Goal: Task Accomplishment & Management: Manage account settings

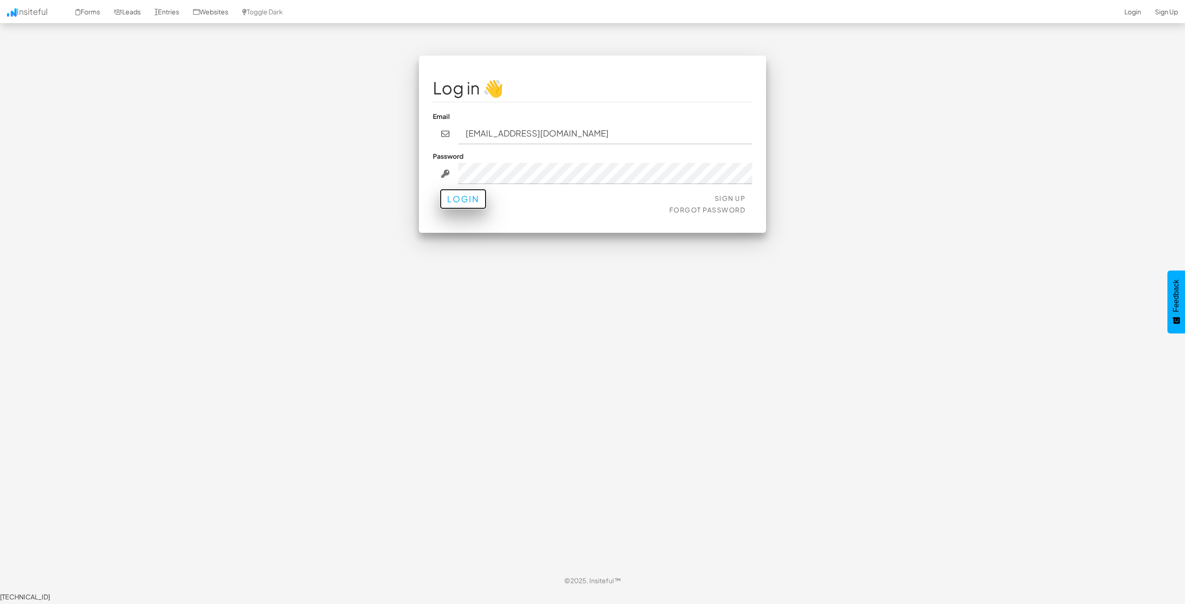
click at [454, 200] on button "Login" at bounding box center [463, 199] width 47 height 20
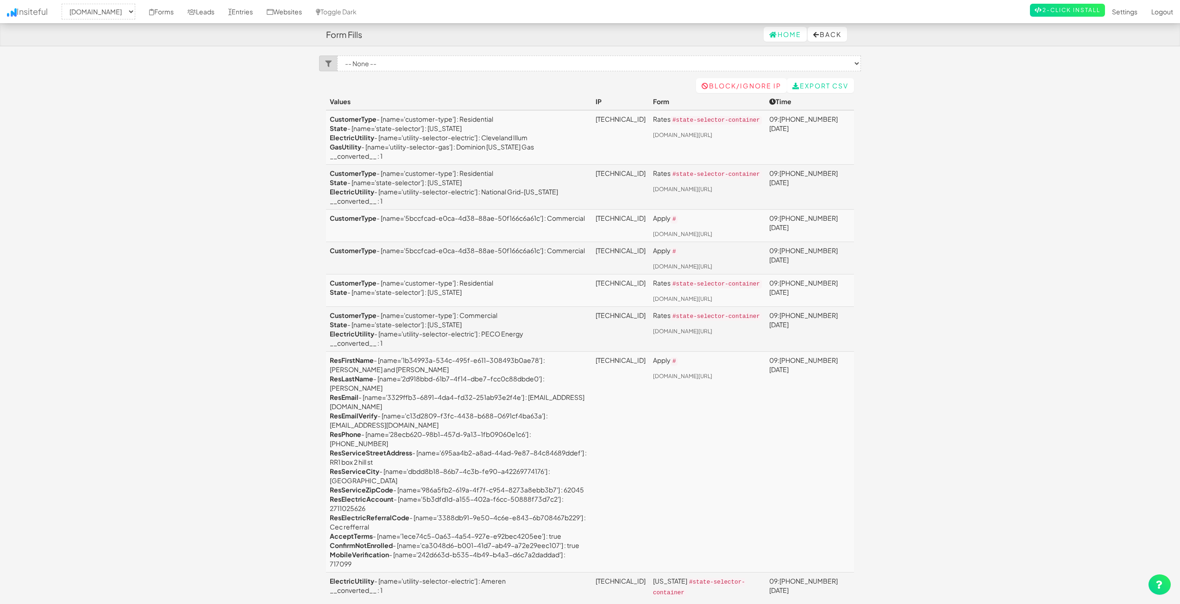
select select "2362"
click at [181, 16] on link "Forms" at bounding box center [161, 11] width 38 height 23
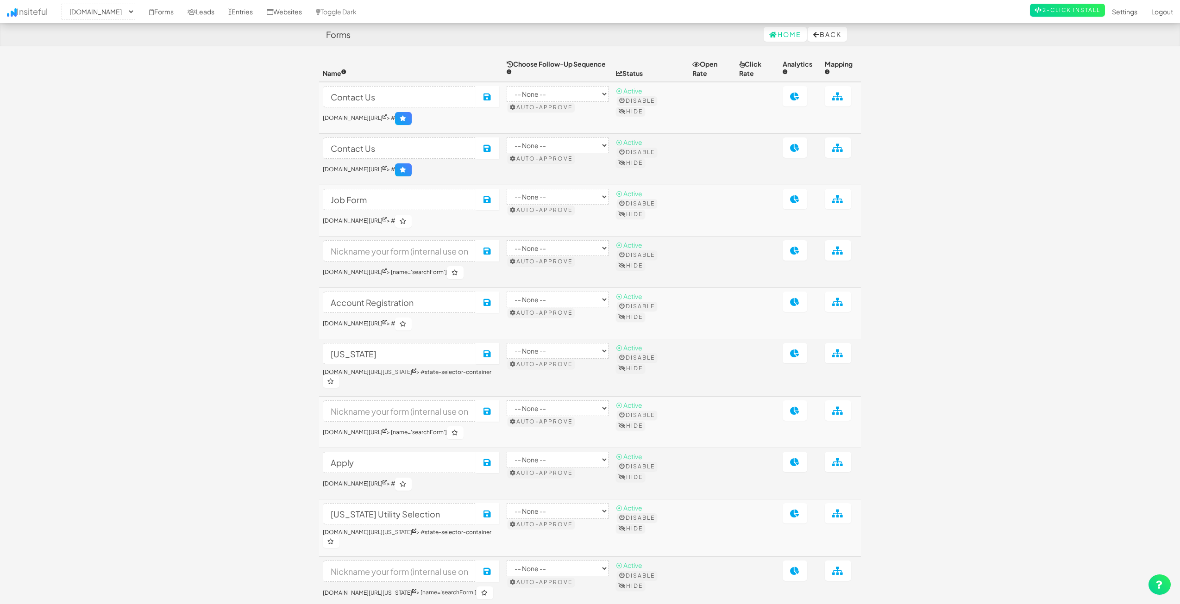
select select "2362"
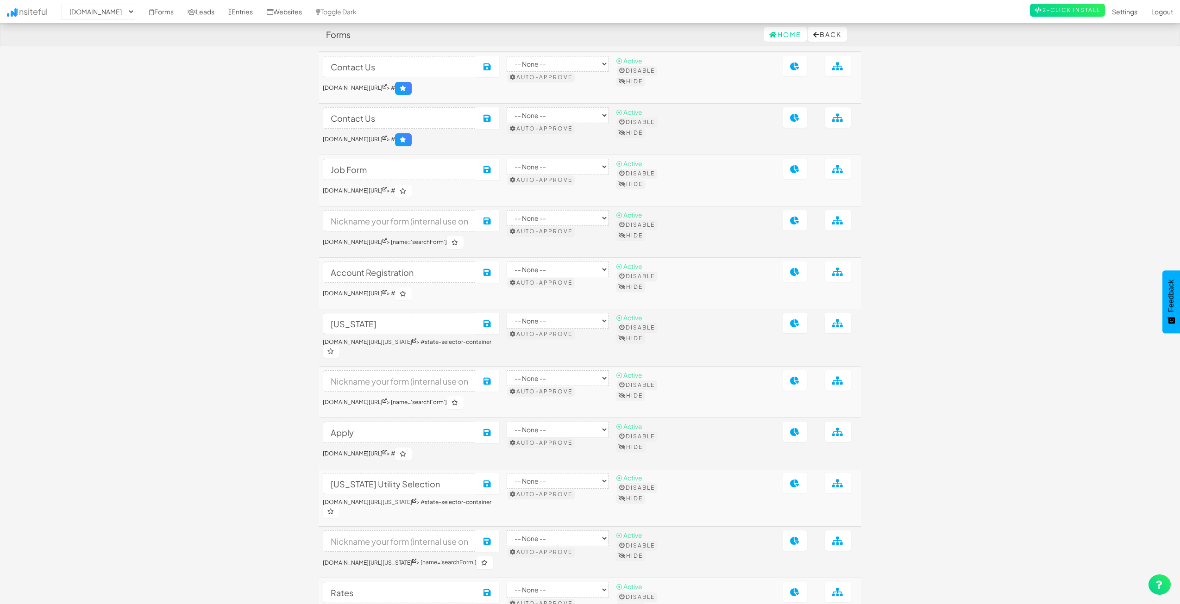
scroll to position [46, 0]
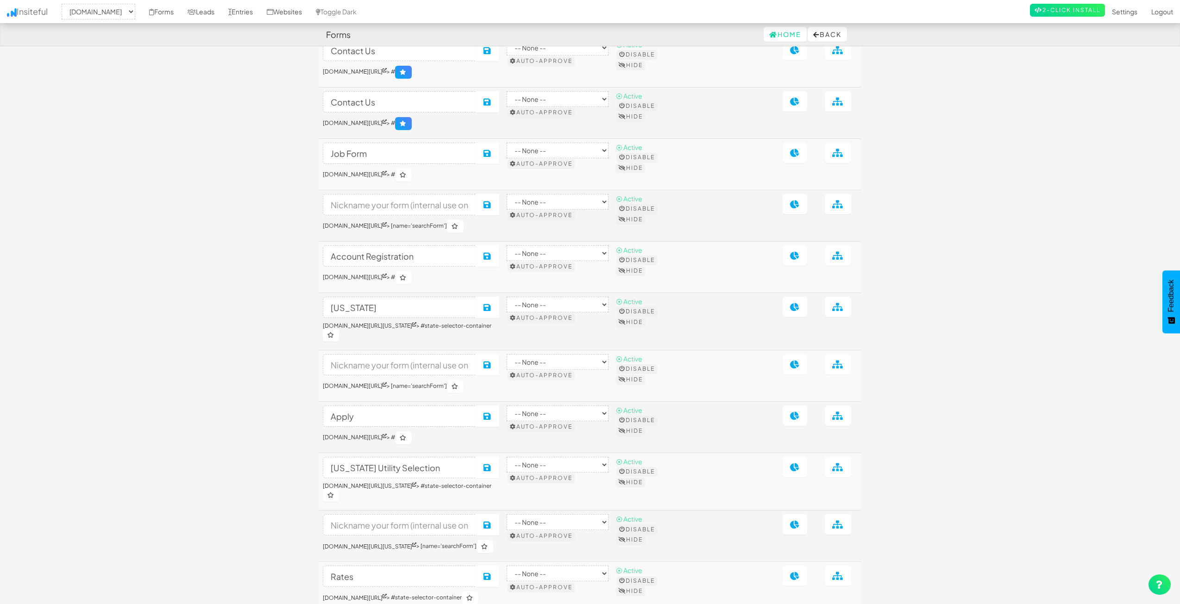
click at [965, 254] on body "Forms Home Back Toggle navigation Insiteful -- None -- www.nordicenergy-us.com …" at bounding box center [590, 346] width 1180 height 785
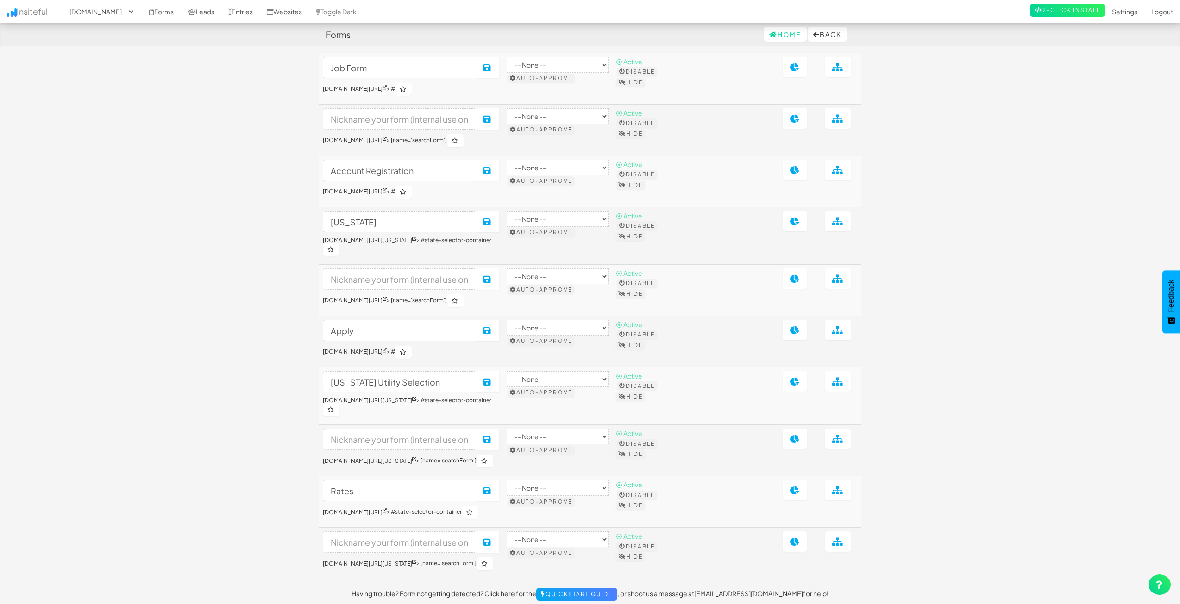
scroll to position [184, 0]
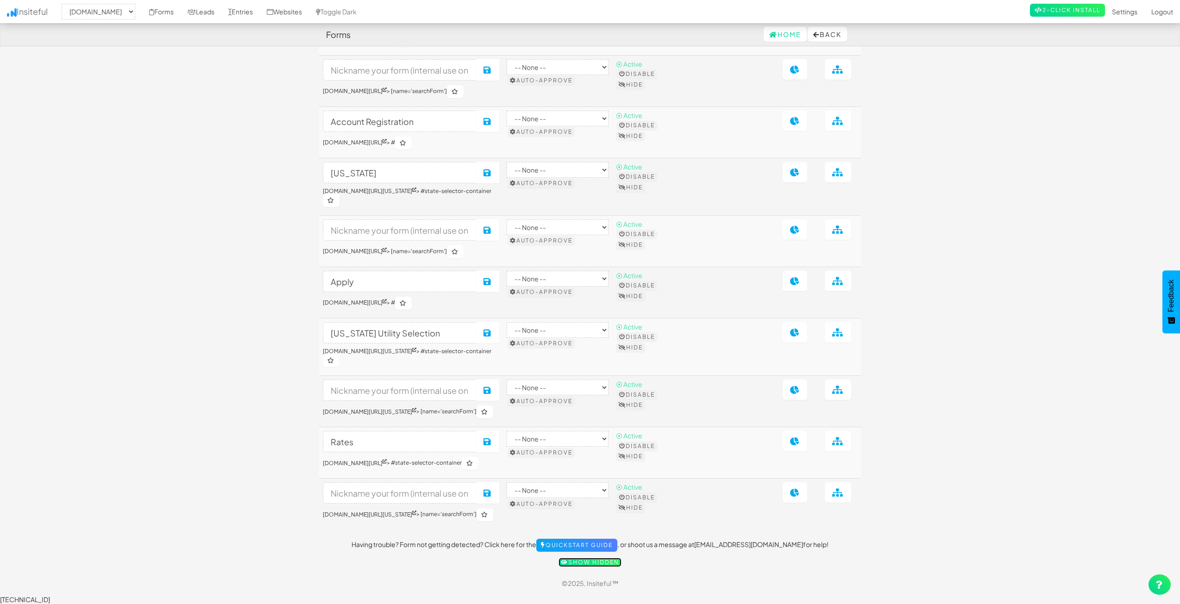
click at [575, 567] on link "Show hidden" at bounding box center [589, 562] width 63 height 9
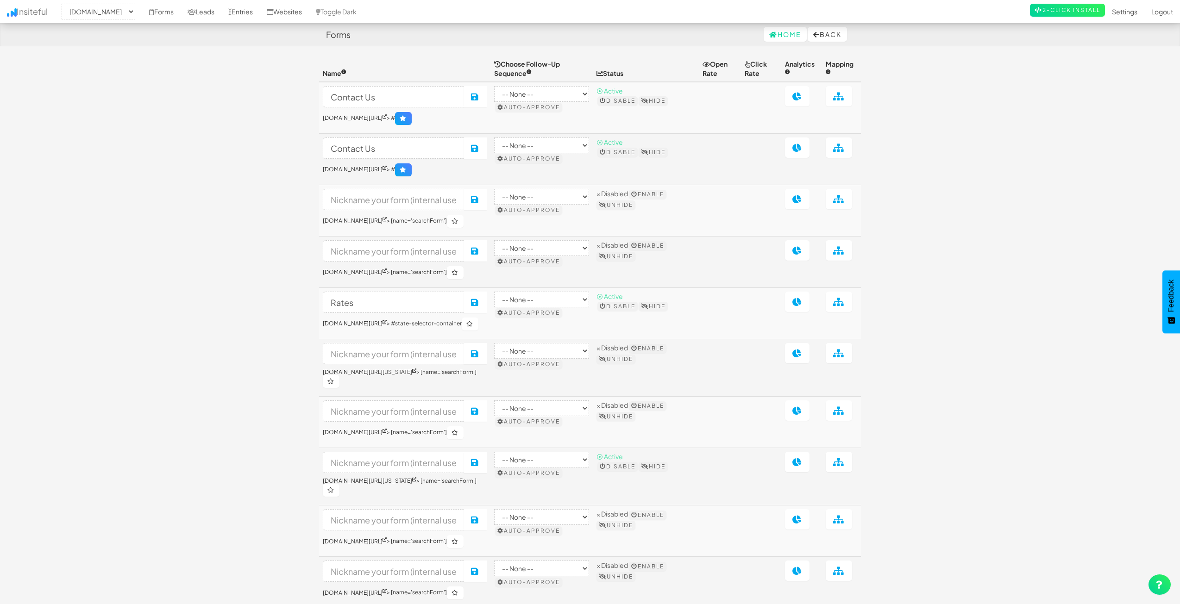
select select "2362"
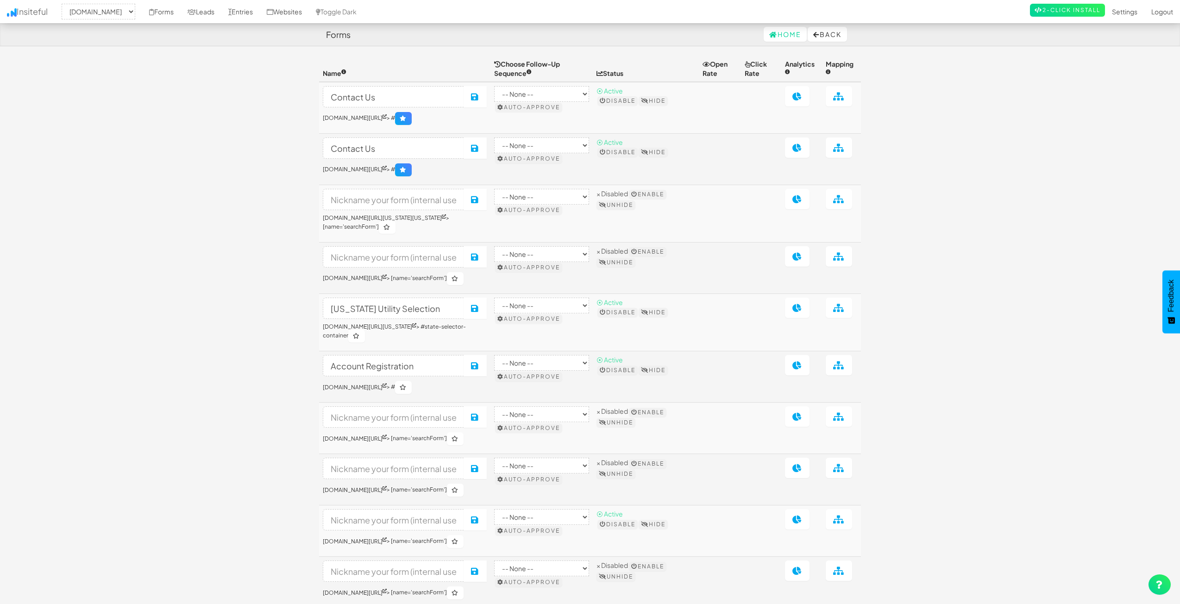
select select "2362"
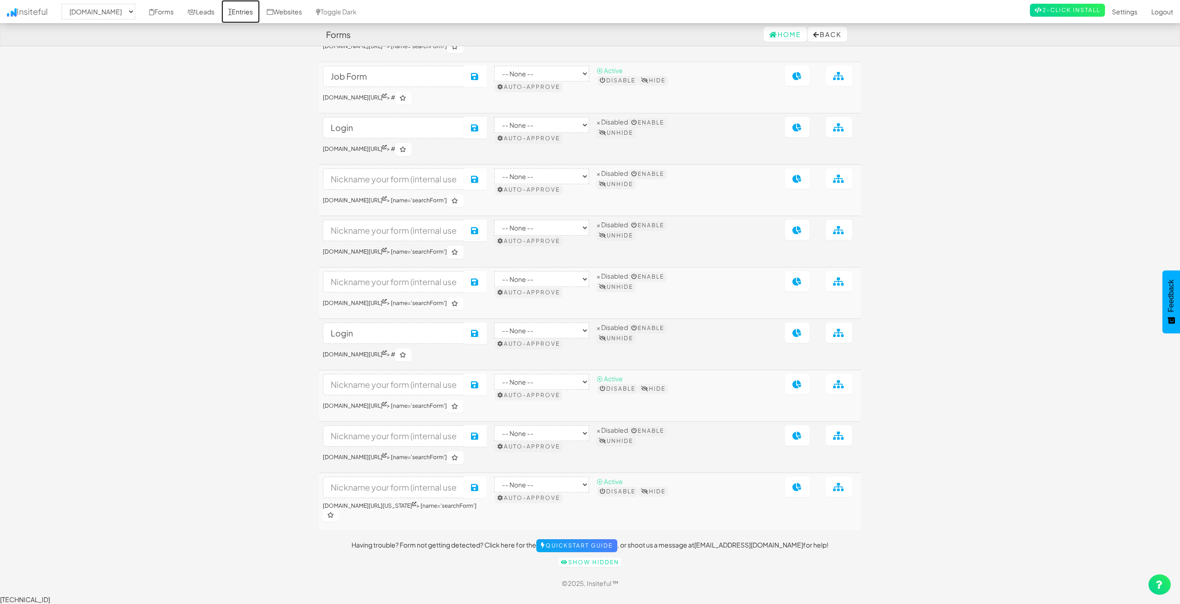
click at [260, 11] on link "Entries" at bounding box center [240, 11] width 38 height 23
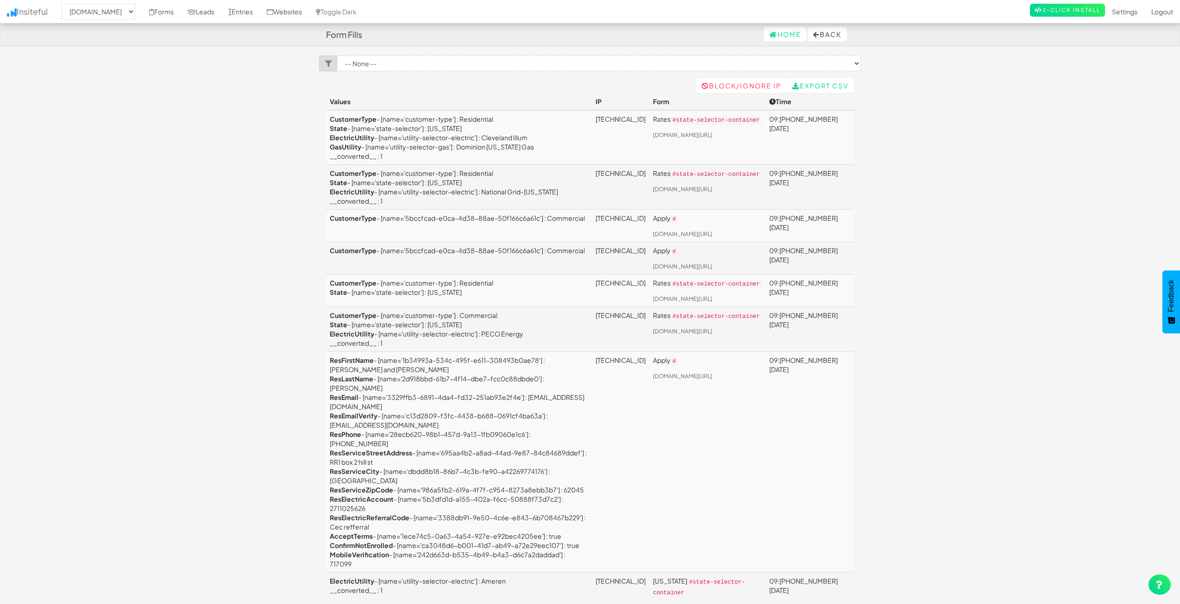
select select "2362"
click at [260, 16] on link "Entries" at bounding box center [240, 11] width 38 height 23
select select "2362"
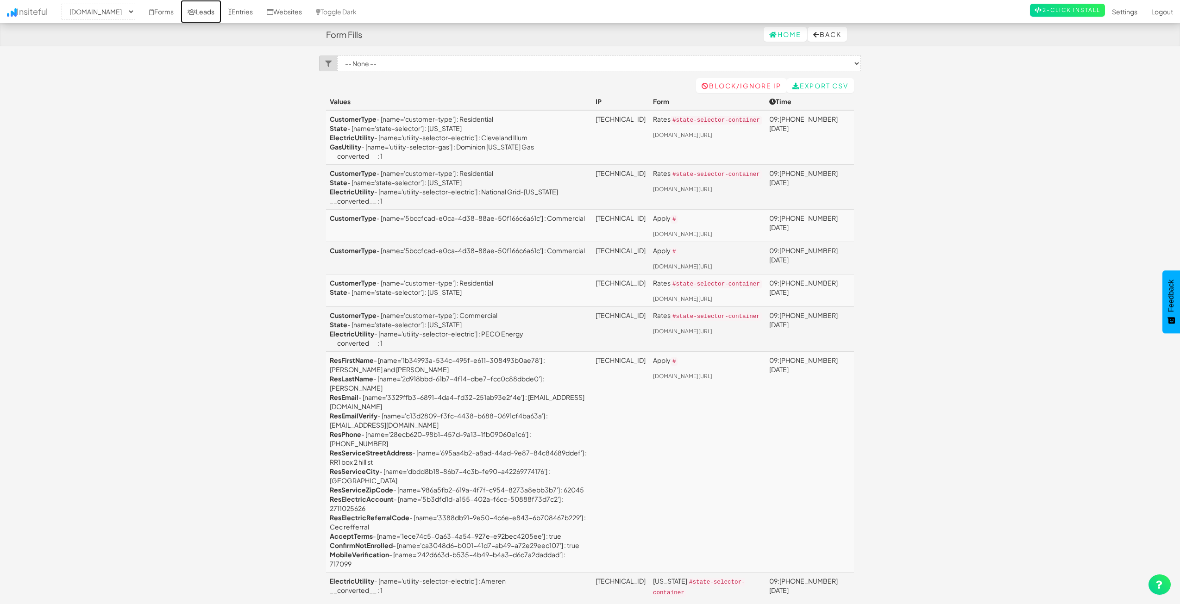
click at [219, 11] on link "Leads" at bounding box center [201, 11] width 41 height 23
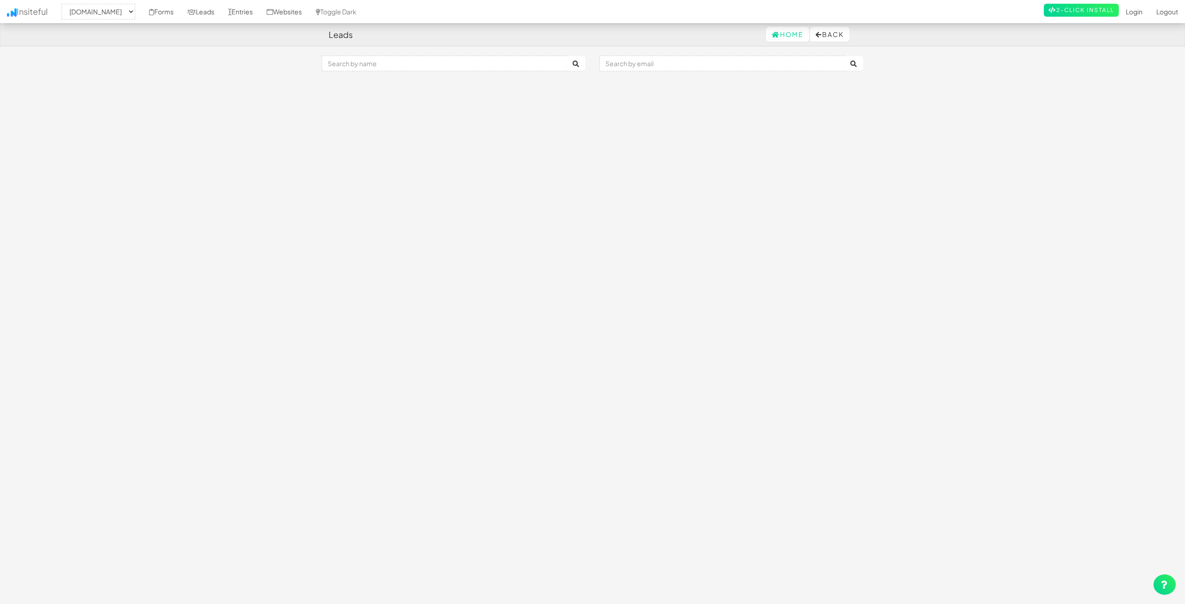
select select "2362"
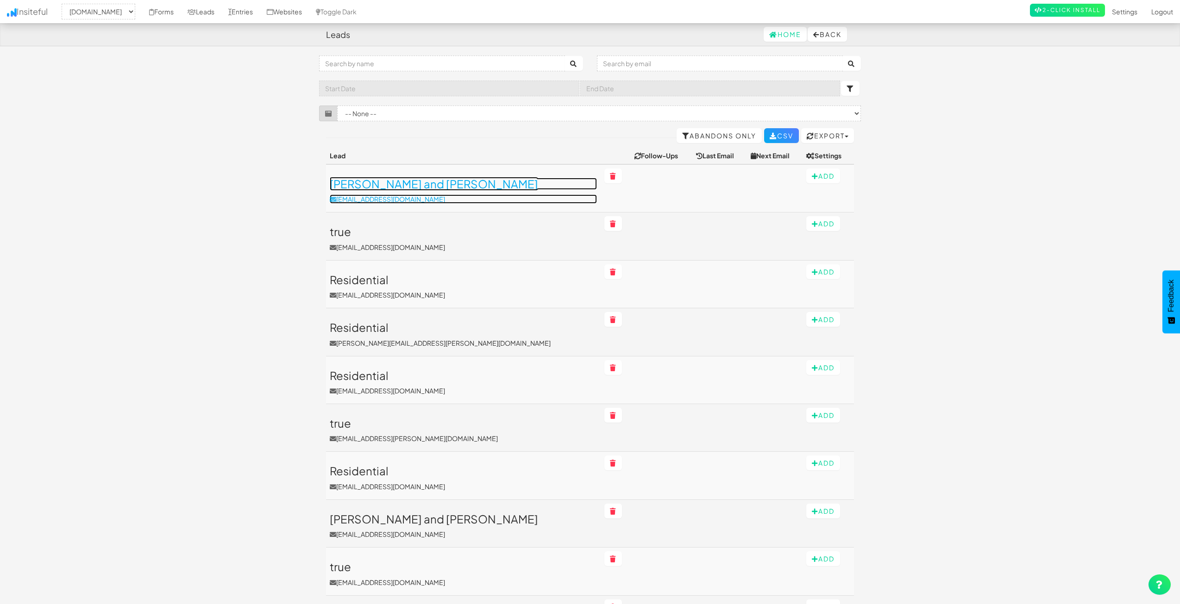
click at [345, 179] on h3 "Debbie and David" at bounding box center [463, 184] width 267 height 12
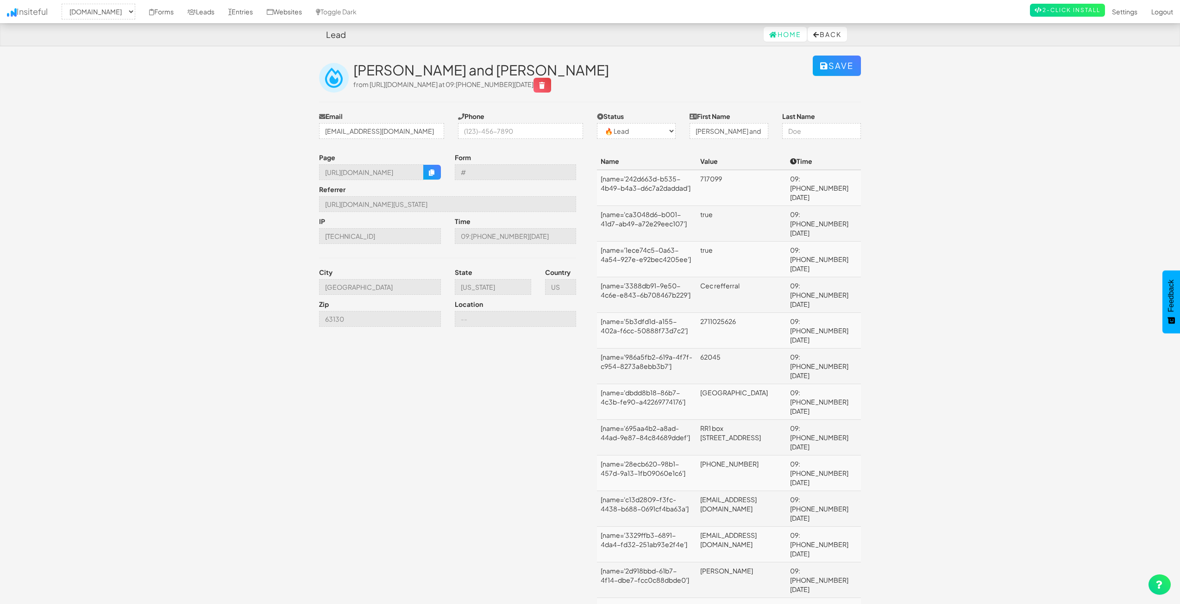
select select "2362"
select select "0"
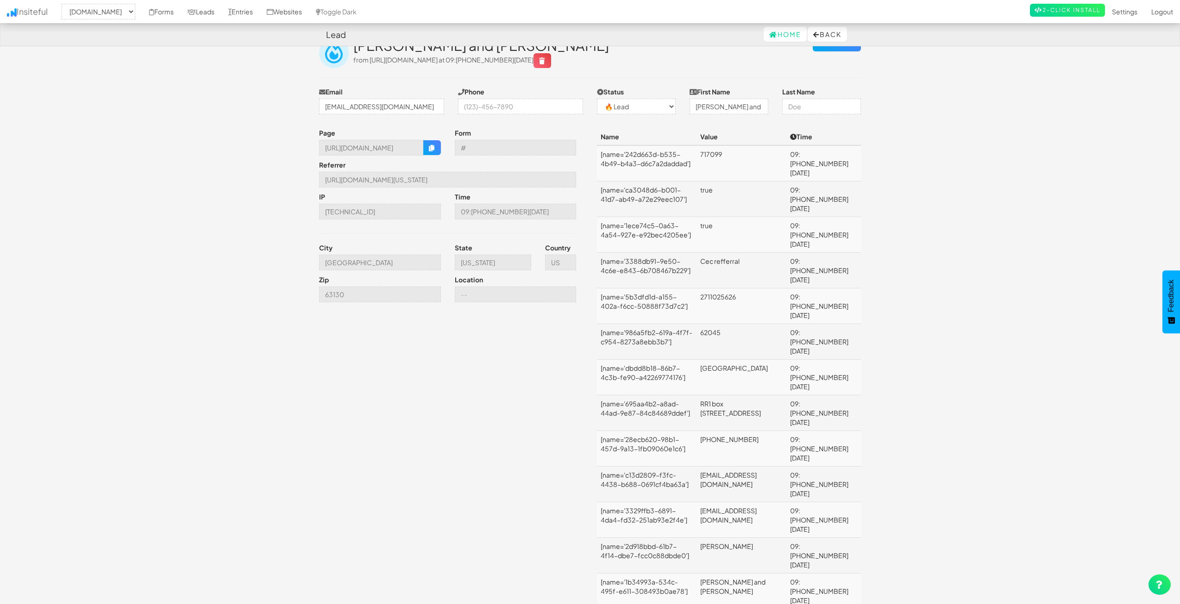
scroll to position [46, 0]
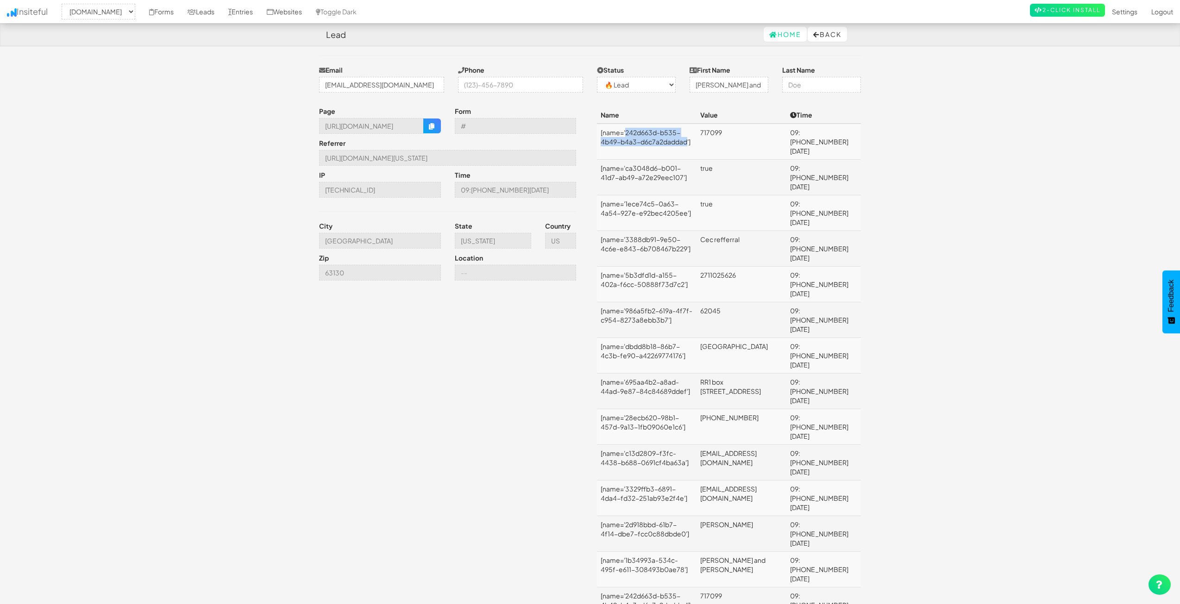
drag, startPoint x: 627, startPoint y: 132, endPoint x: 647, endPoint y: 144, distance: 23.4
click at [647, 144] on td "[name='242d663d-b535-4b49-b4a3-d6c7a2daddad']" at bounding box center [647, 142] width 100 height 36
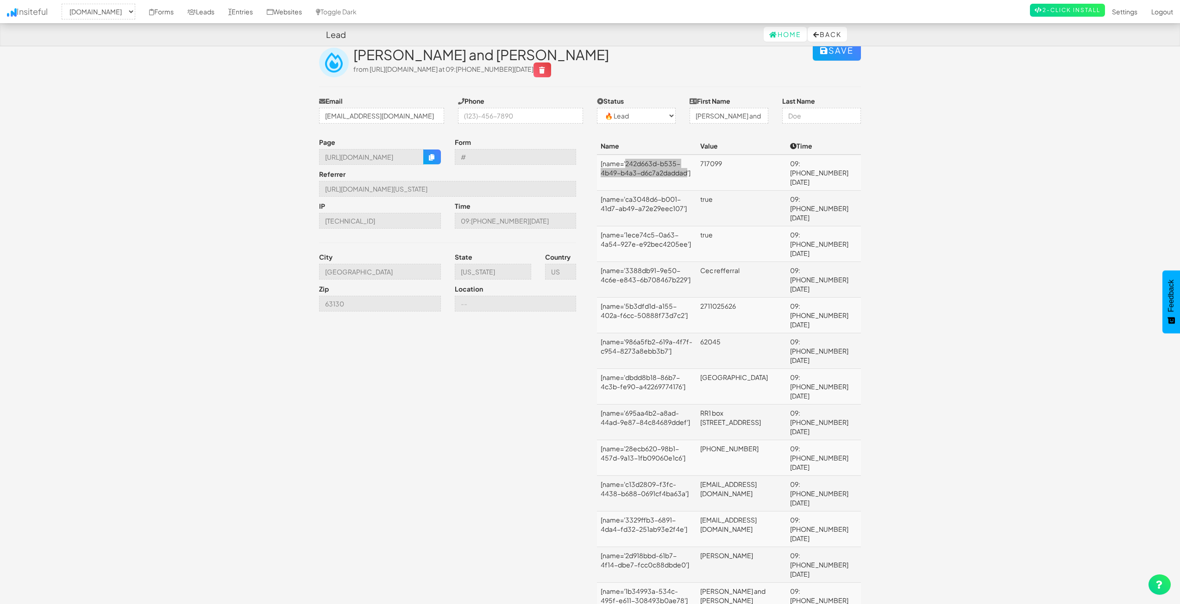
scroll to position [0, 0]
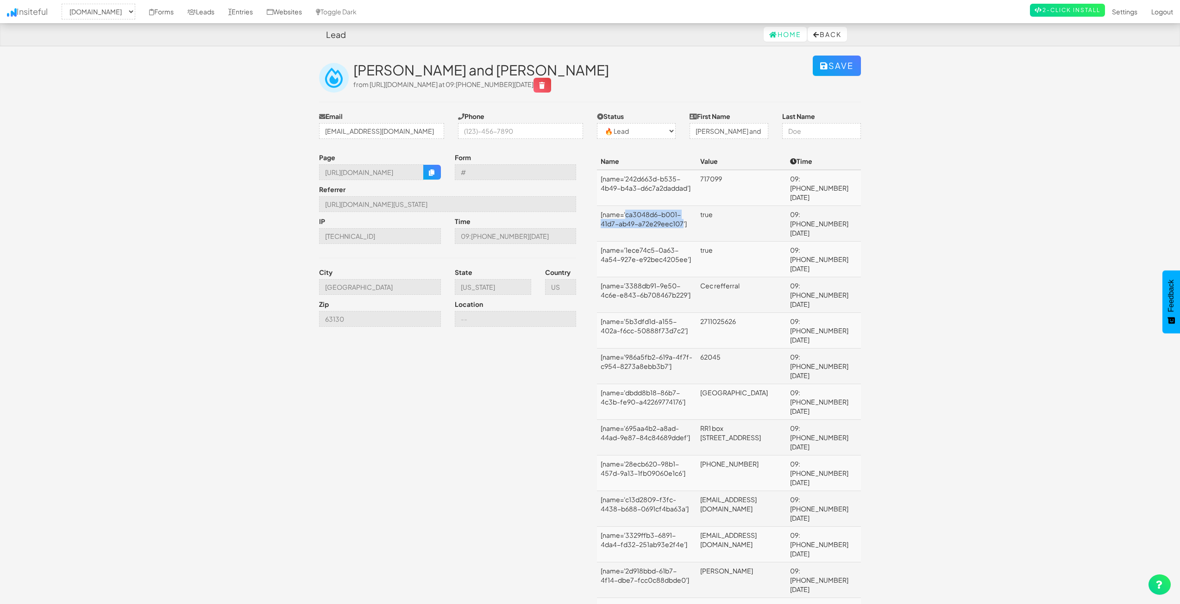
drag, startPoint x: 627, startPoint y: 204, endPoint x: 645, endPoint y: 213, distance: 20.1
click at [645, 213] on td "[name='ca3048d6-b001-41d7-ab49-a72e29eec107']" at bounding box center [647, 224] width 100 height 36
copy td "ca3048d6-b001-41d7-ab49-a72e29eec107"
click at [174, 6] on link "Forms" at bounding box center [161, 11] width 38 height 23
click at [914, 346] on body "Lead Home Back Toggle navigation Insiteful -- None -- [DOMAIN_NAME] Forms Leads…" at bounding box center [590, 574] width 1180 height 1148
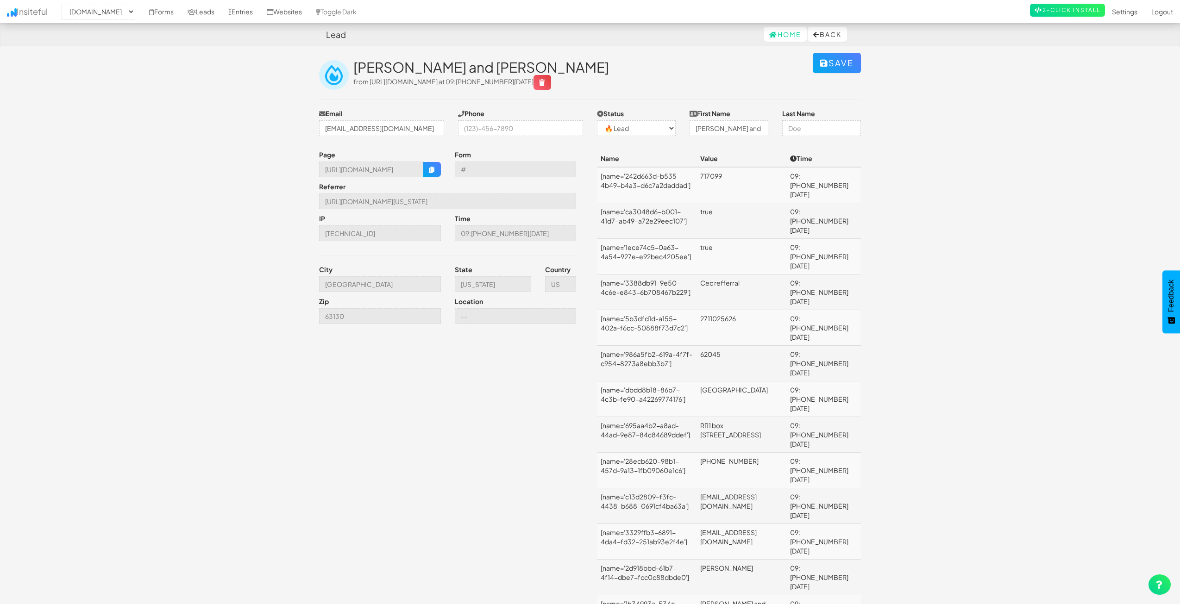
scroll to position [46, 0]
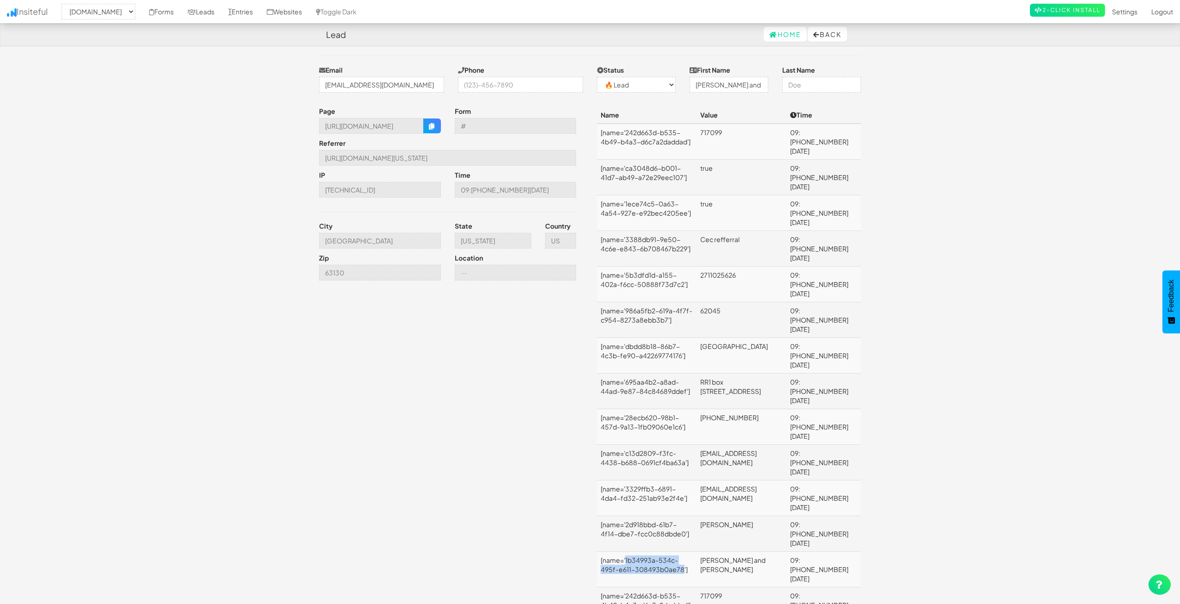
drag, startPoint x: 626, startPoint y: 448, endPoint x: 650, endPoint y: 456, distance: 24.9
click at [650, 552] on td "[name='1b34993a-534c-495f-e611-308493b0ae78']" at bounding box center [647, 570] width 100 height 36
copy td "1b34993a-534c-495f-e611-308493b0ae78"
click at [1067, 400] on body "Lead Home Back Toggle navigation Insiteful -- None -- [DOMAIN_NAME] Forms Leads…" at bounding box center [590, 528] width 1180 height 1148
click at [637, 142] on td "[name='242d663d-b535-4b49-b4a3-d6c7a2daddad']" at bounding box center [647, 142] width 100 height 36
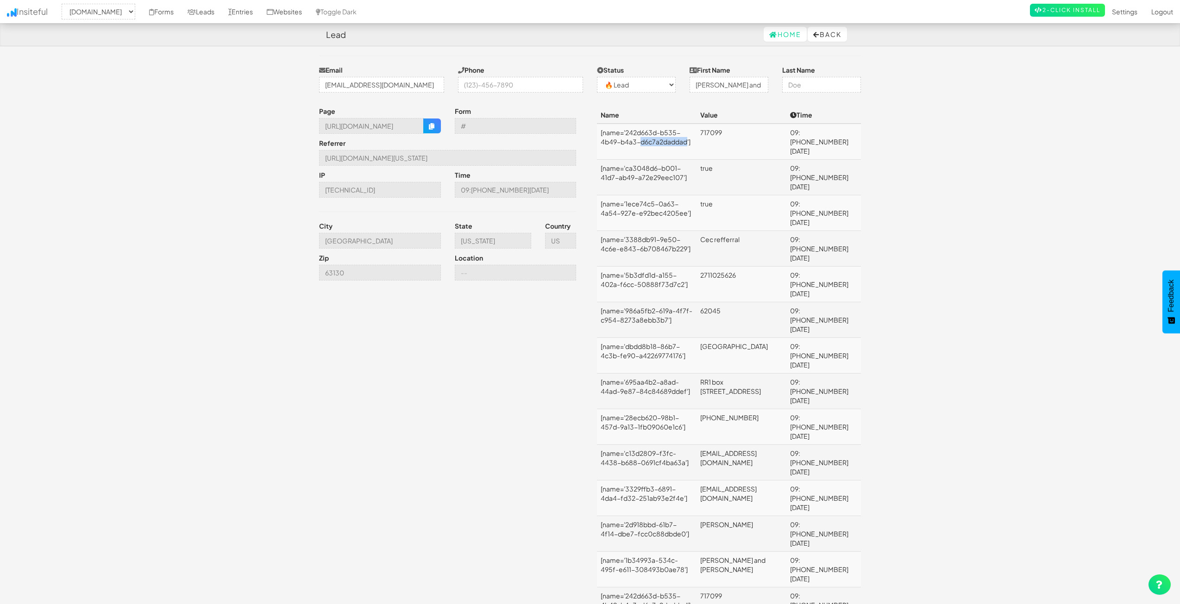
click at [637, 142] on td "[name='242d663d-b535-4b49-b4a3-d6c7a2daddad']" at bounding box center [647, 142] width 100 height 36
click at [635, 137] on td "[name='242d663d-b535-4b49-b4a3-d6c7a2daddad']" at bounding box center [647, 142] width 100 height 36
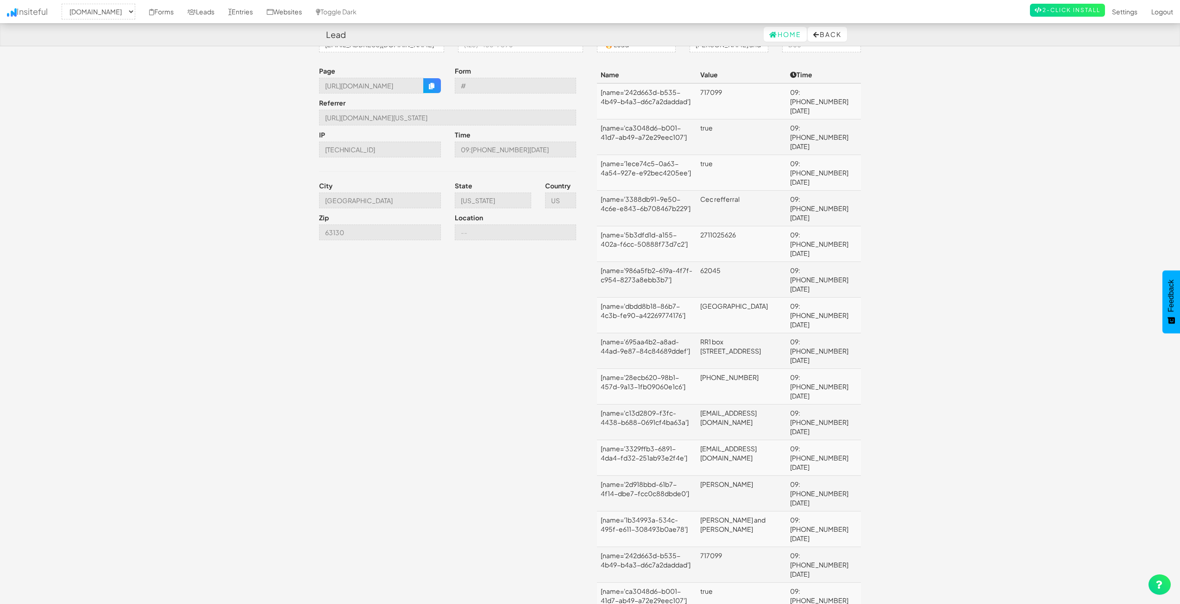
scroll to position [139, 0]
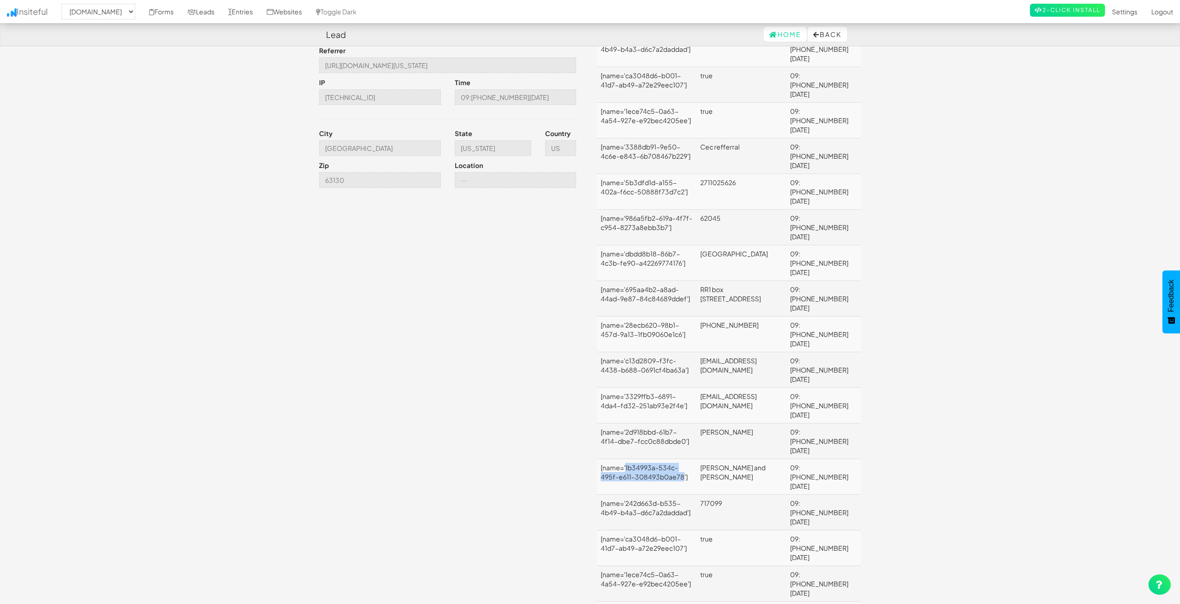
drag, startPoint x: 625, startPoint y: 358, endPoint x: 650, endPoint y: 363, distance: 24.7
click at [650, 459] on td "[name='1b34993a-534c-495f-e611-308493b0ae78']" at bounding box center [647, 477] width 100 height 36
copy td "1b34993a-534c-495f-e611-308493b0ae78"
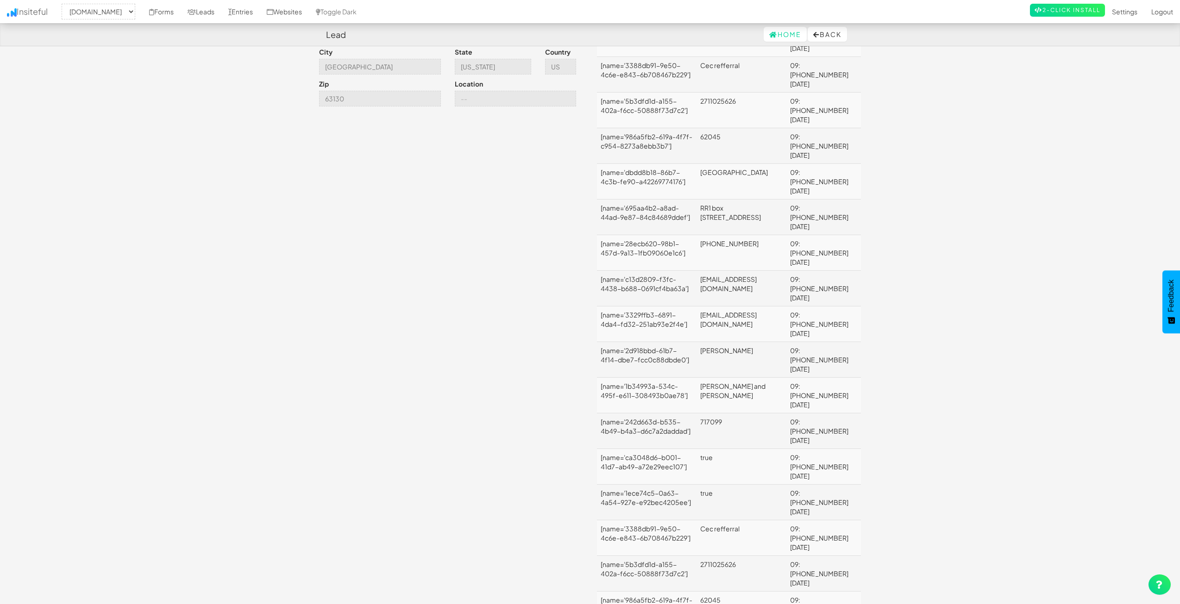
scroll to position [0, 0]
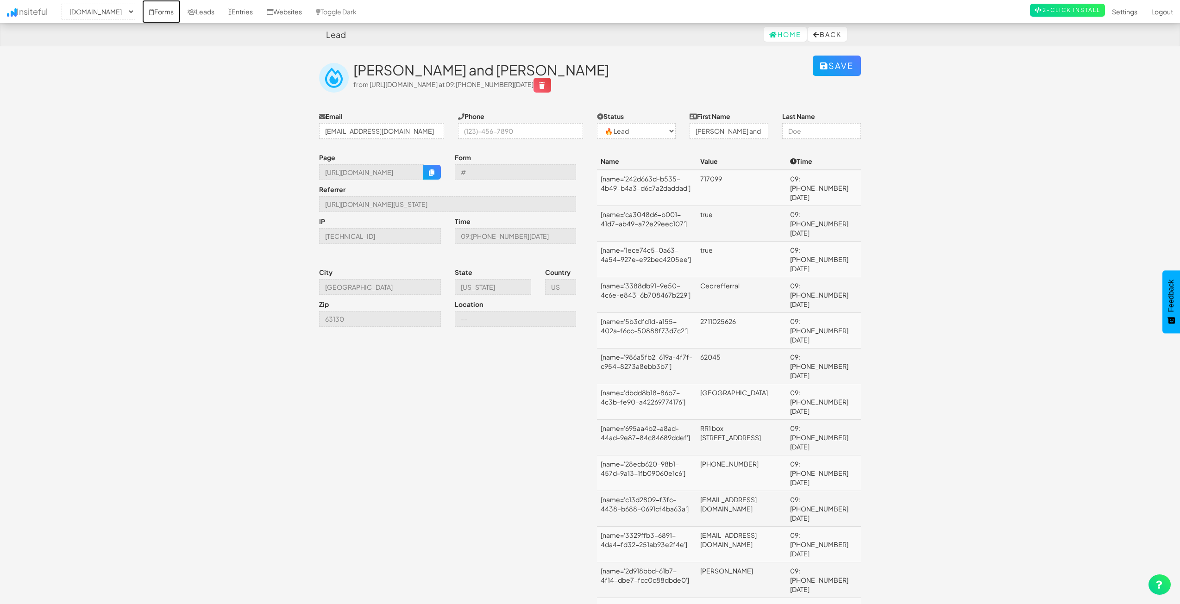
click at [181, 13] on link "Forms" at bounding box center [161, 11] width 38 height 23
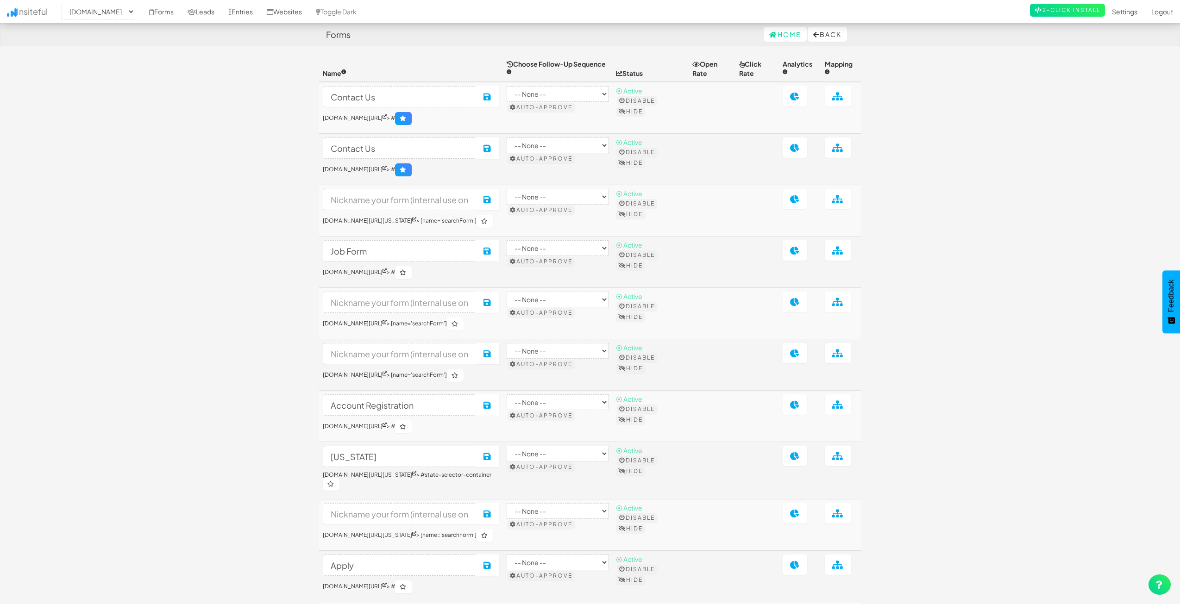
select select "2362"
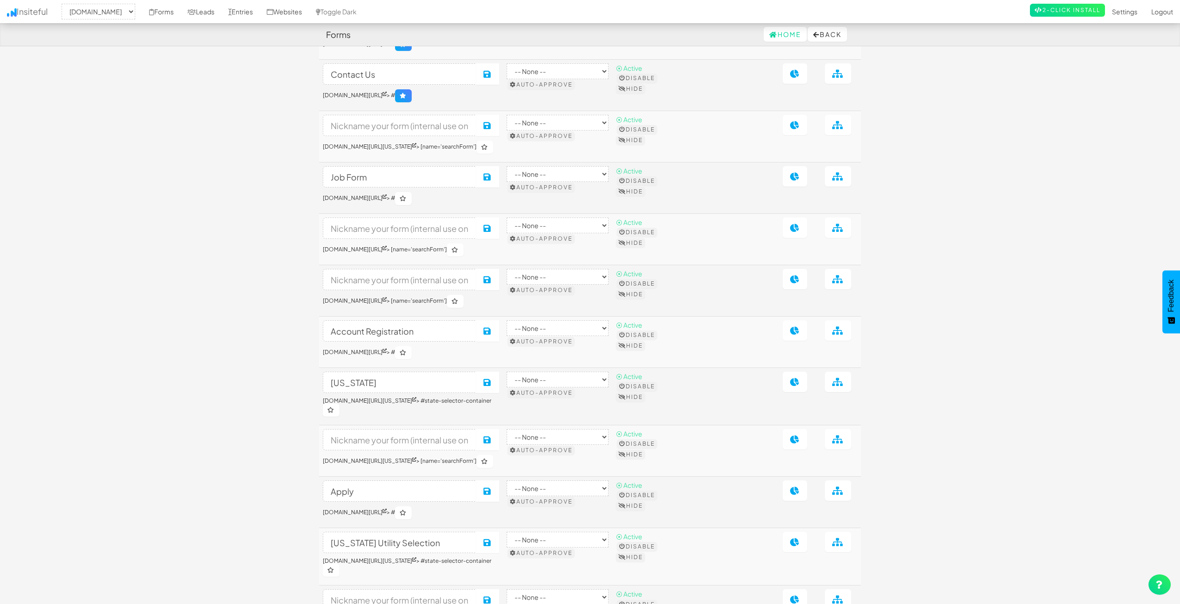
scroll to position [185, 0]
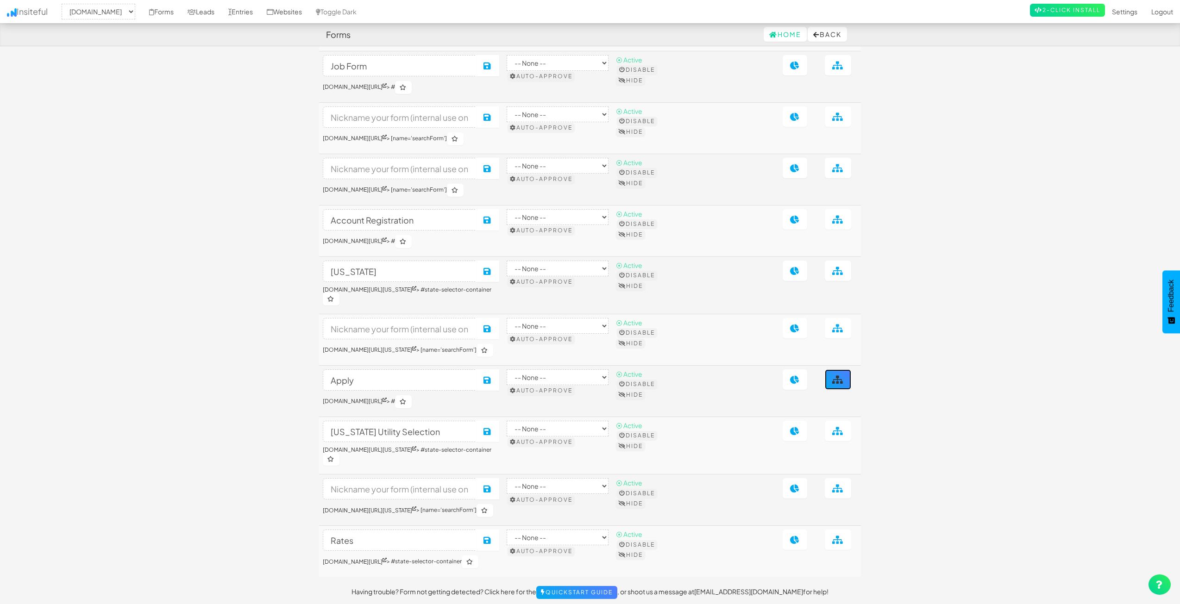
click at [828, 390] on link at bounding box center [838, 379] width 26 height 20
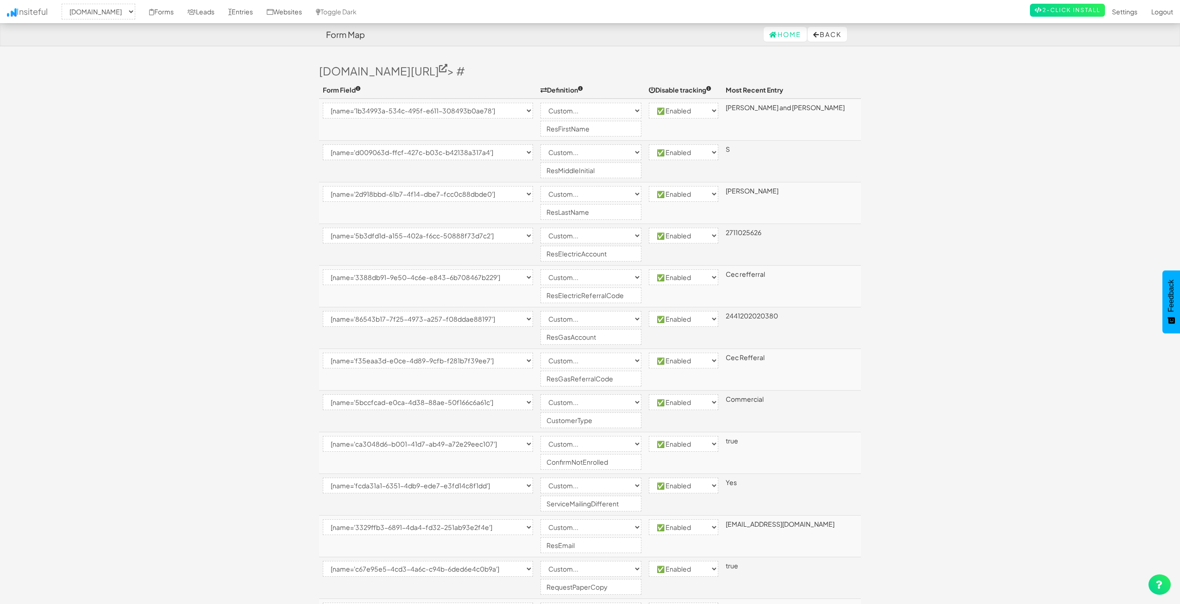
select select "2362"
select select "[name='1b34993a-534c-495f-e611-308493b0ae78']"
select select "custom"
select select "enabled"
select select "[name='d009063d-ffcf-427c-b03c-b42138a317a4']"
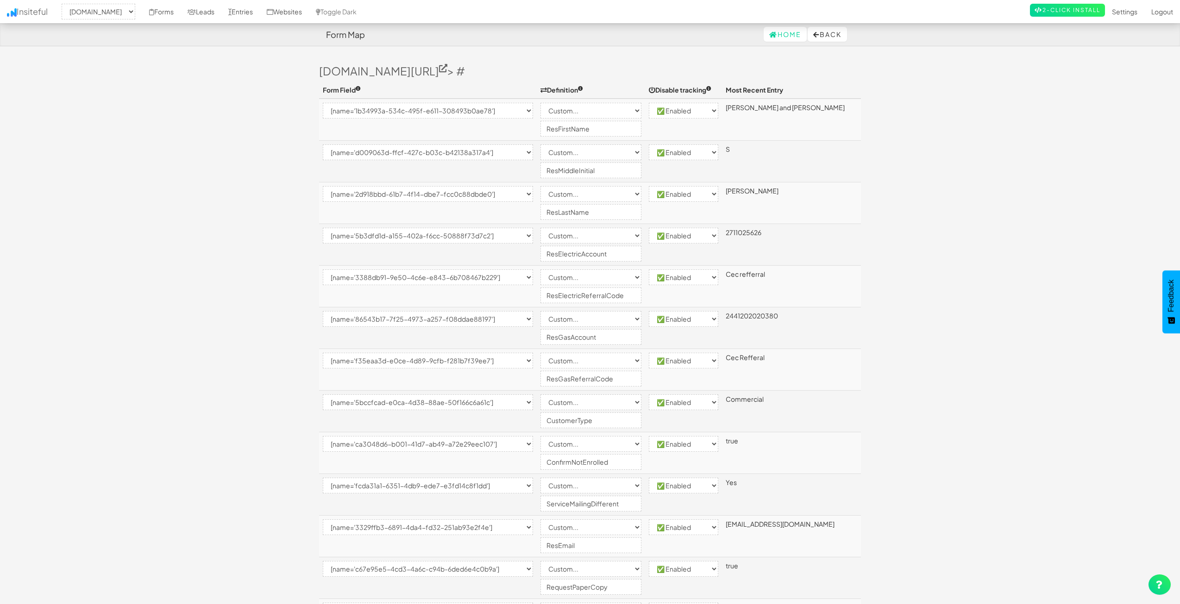
select select "custom"
select select "enabled"
select select "[name='2d918bbd-61b7-4f14-dbe7-fcc0c88dbde0']"
select select "custom"
select select "enabled"
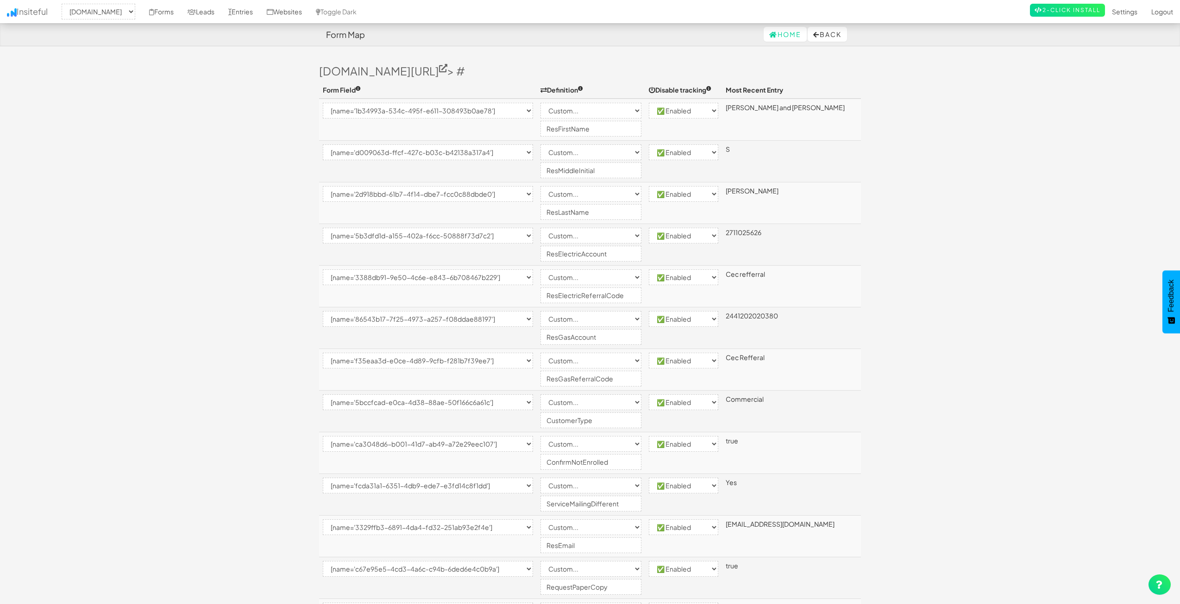
select select "[name='5b3dfd1d-a155-402a-f6cc-50888f73d7c2']"
select select "custom"
select select "enabled"
select select "[name='3388db91-9e50-4c6e-e843-6b708467b229']"
select select "custom"
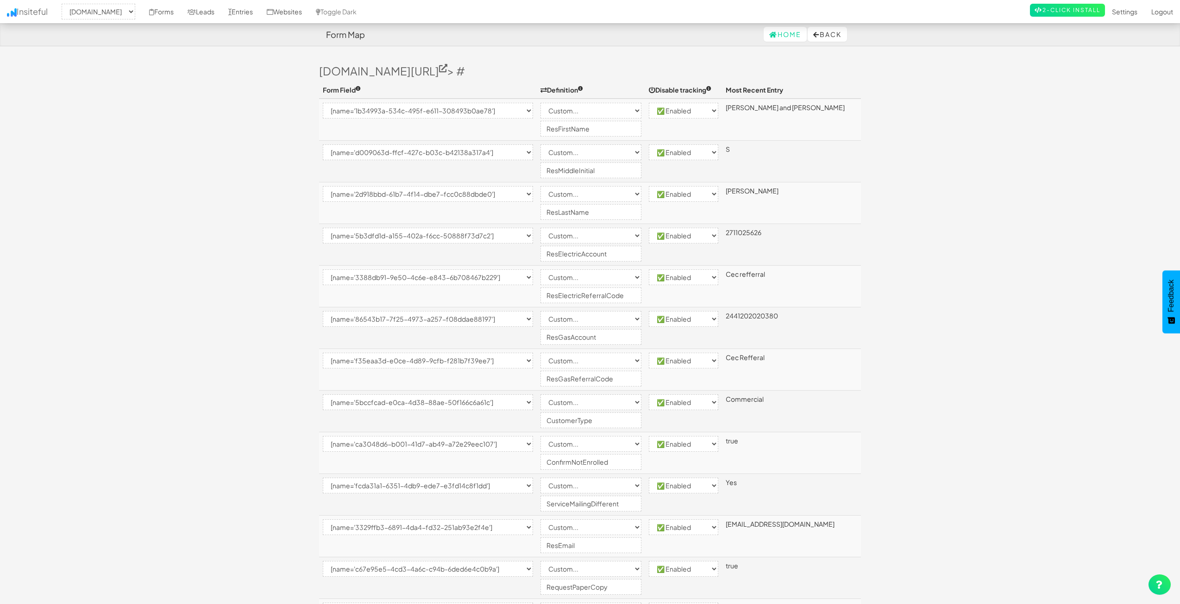
select select "enabled"
select select "[name='86543b17-7f25-4973-a257-f08ddae88197']"
select select "custom"
select select "enabled"
select select "[name='f35eaa3d-e0ce-4d89-9cfb-f281b7f39ee7']"
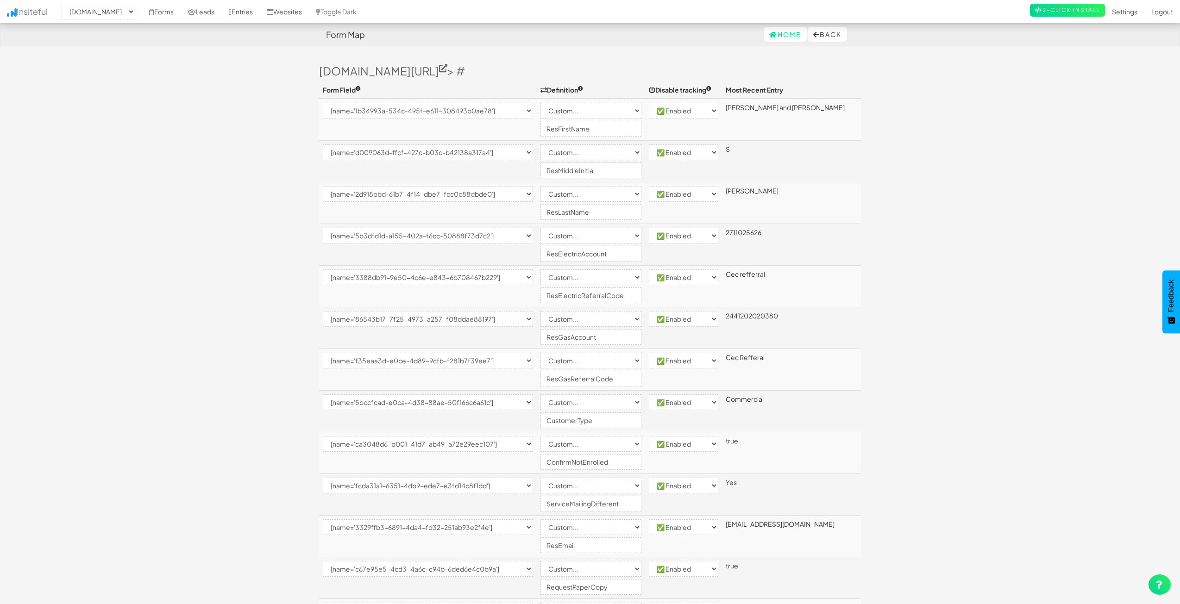
select select "custom"
select select "enabled"
select select "[name='5bccfcad-e0ca-4d38-88ae-50f166c6a61c']"
select select "custom"
select select "enabled"
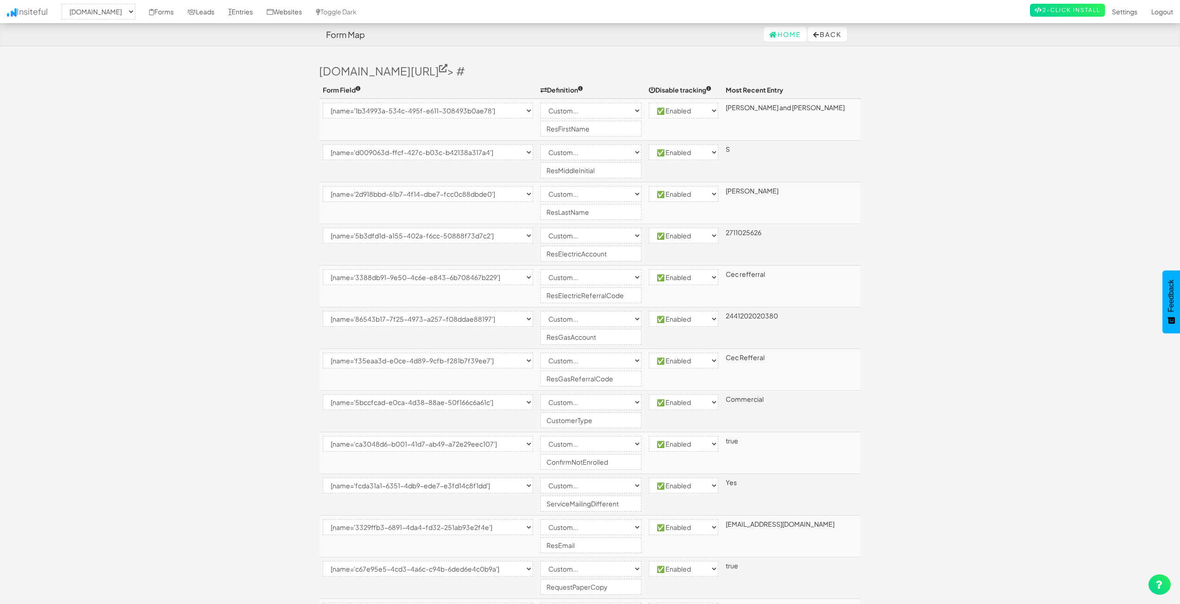
select select "[name='ca3048d6-b001-41d7-ab49-a72e29eec107']"
select select "custom"
select select "enabled"
select select "[name='fcda31a1-6351-4db9-ede7-e3fd14c8f1dd']"
select select "custom"
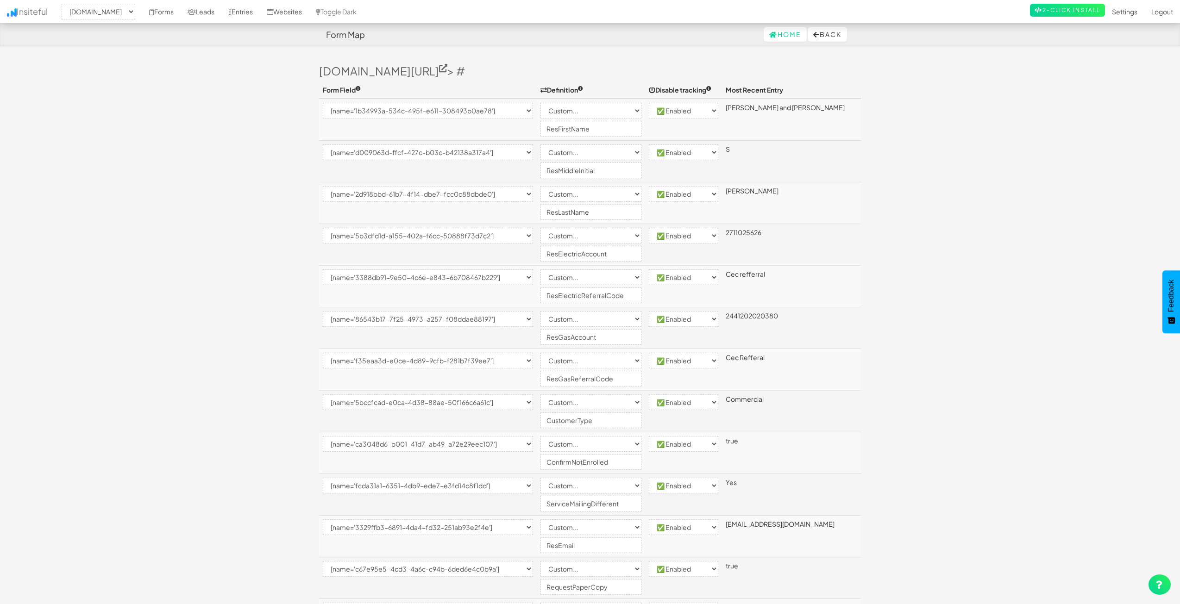
select select "enabled"
select select "[name='3329ffb3-6891-4da4-fd32-251ab93e2f4e']"
select select "custom"
select select "enabled"
select select "[name='c67e95e5-4cd3-4a6c-c94b-6ded6e4c0b9a']"
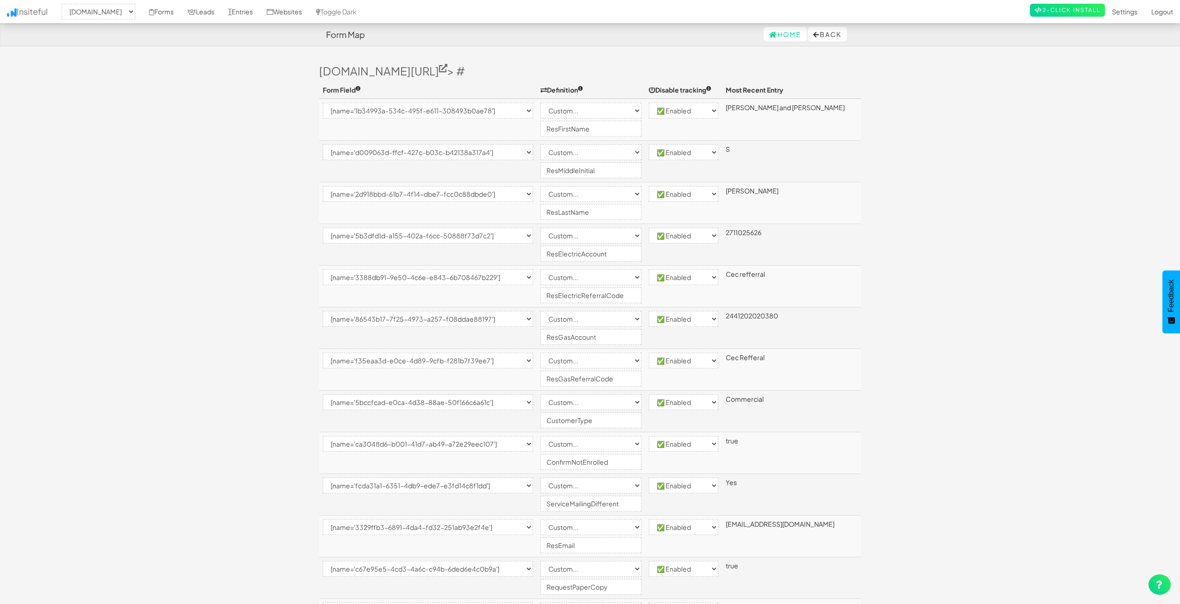
select select "custom"
select select "enabled"
select select "[name='210c53ce-c2c3-41f2-e7c6-f2fc6982a0fa']"
select select "custom"
select select "enabled"
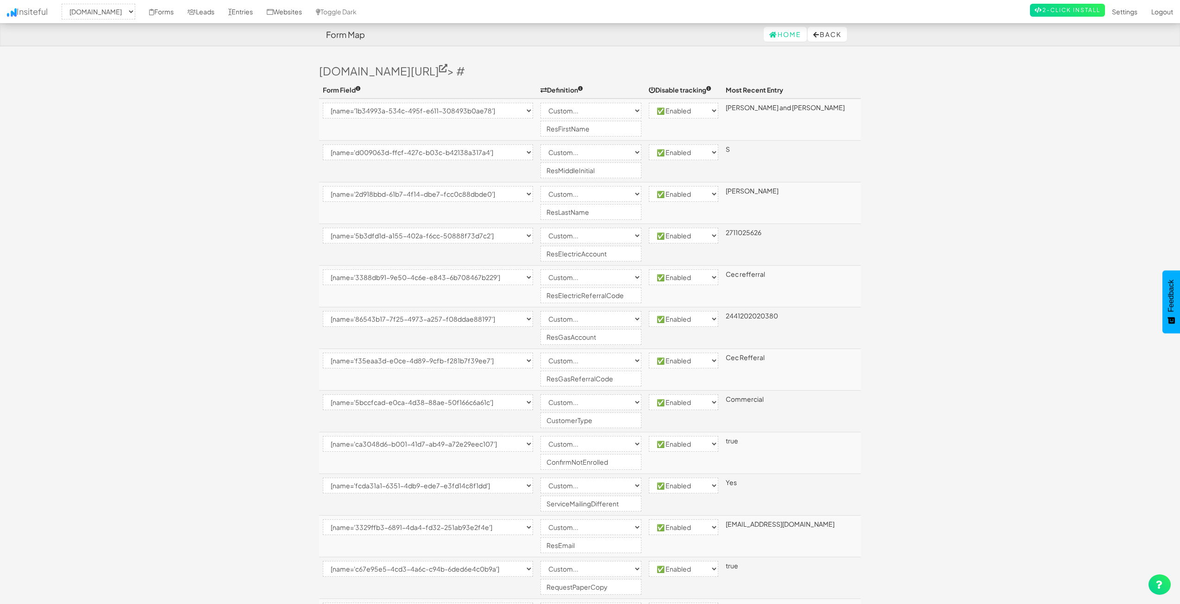
select select "[name='695aa4b2-a8ad-44ad-9e87-84c84689ddef']"
select select "custom"
select select "enabled"
select select "[name='0e513a1a-881e-4af9-fded-dec36f60e821']"
select select "custom"
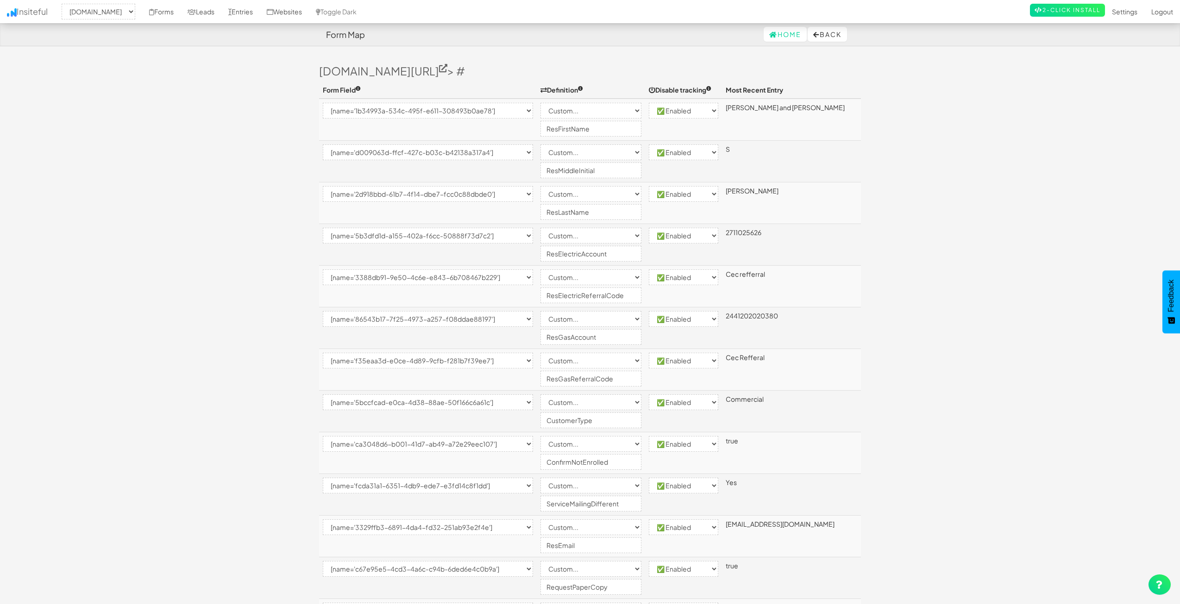
select select "enabled"
select select "[name='dbdd8b18-86b7-4c3b-fe90-a42269774176']"
select select "custom"
select select "enabled"
select select "[name='17a82b7d-bf15-44e5-ec73-a809a2d1ebce']"
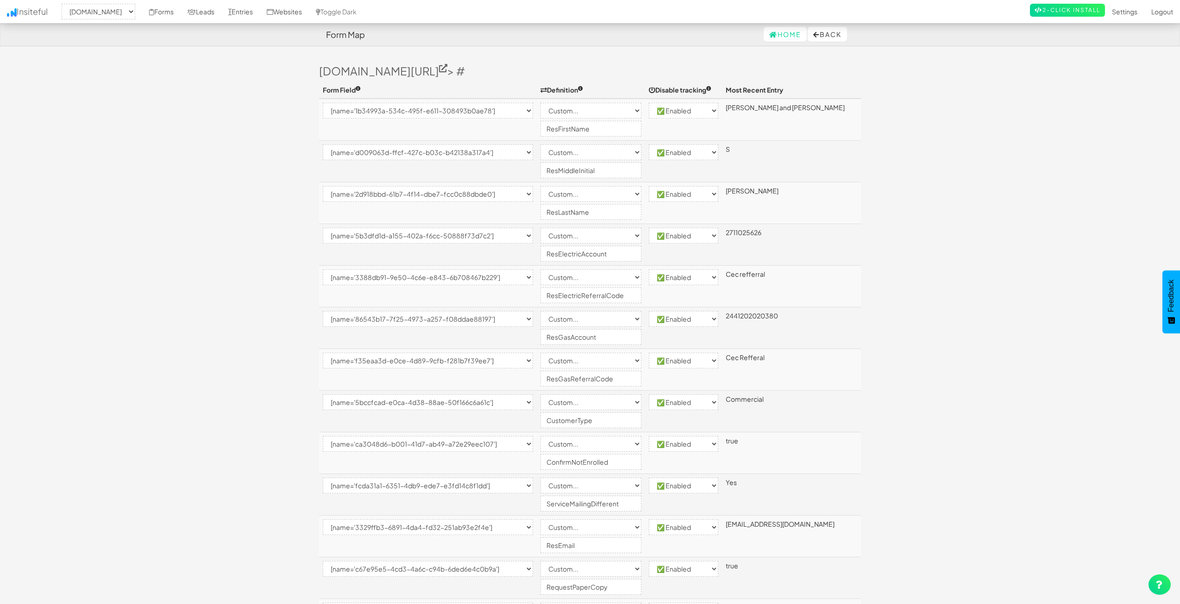
select select "custom"
select select "enabled"
select select "[name='986a5fb2-619a-4f7f-c954-8273a8ebb3b7']"
select select "custom"
select select "enabled"
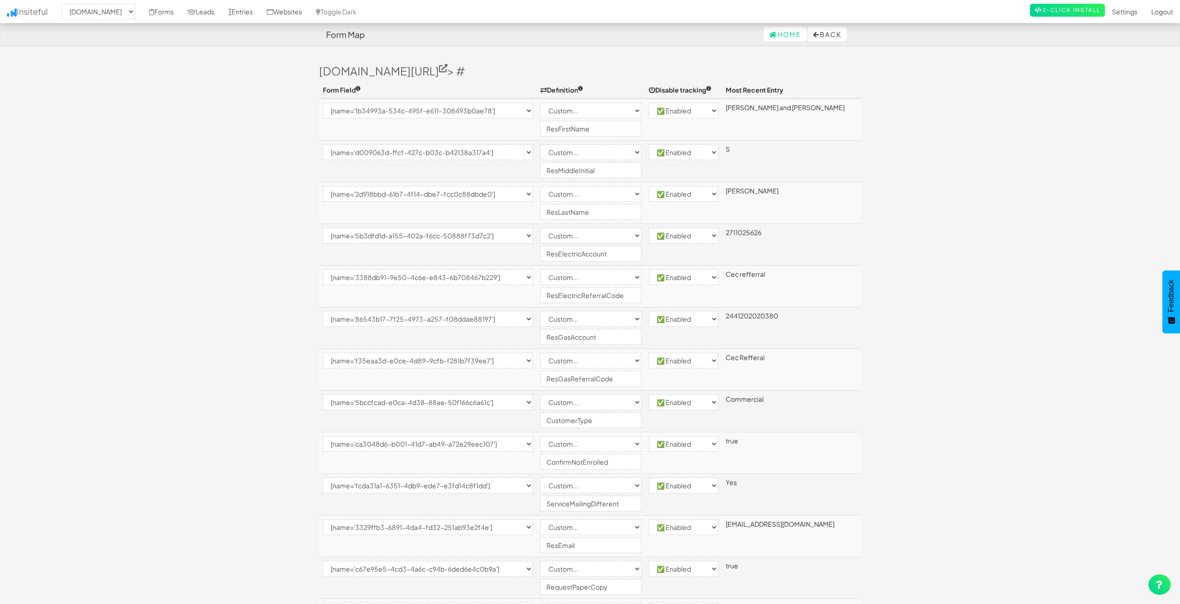
select select "[name='1ece74c5-0a63-4a54-927e-e92bec4205ee']"
select select "custom"
select select "enabled"
select select "[name='28ecb620-98b1-457d-9a13-1fb09060e1c6']"
select select "custom"
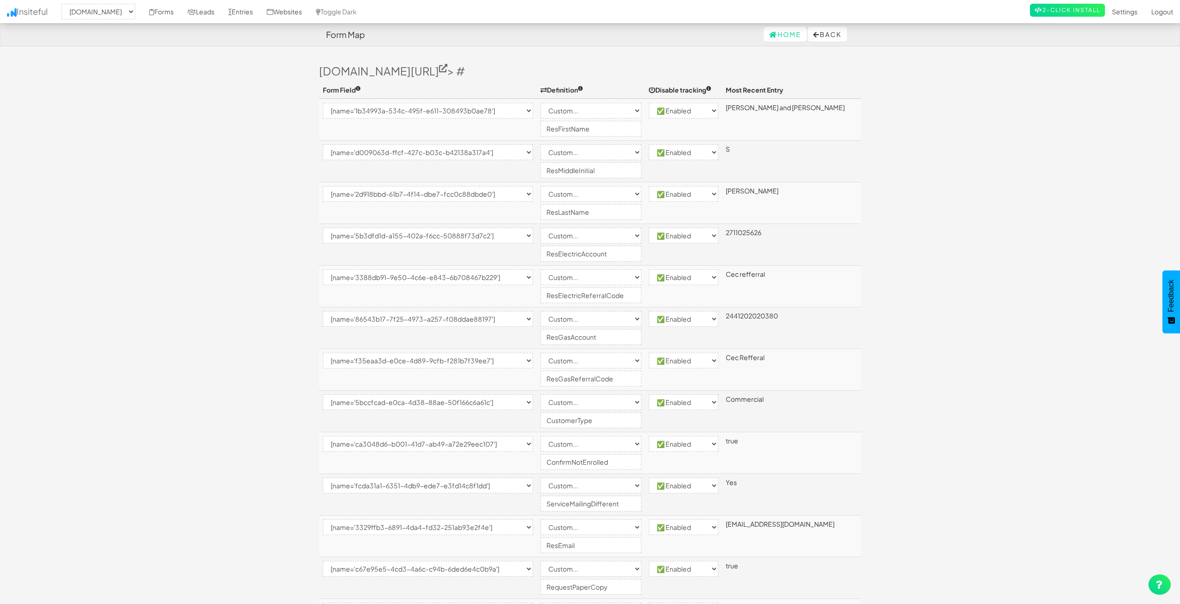
select select "enabled"
select select "[name='242d663d-b535-4b49-b4a3-d6c7a2daddad']"
select select "custom"
select select "enabled"
select select "[name='c4565d6c-c285-431a-dcda-8137e64505e4']"
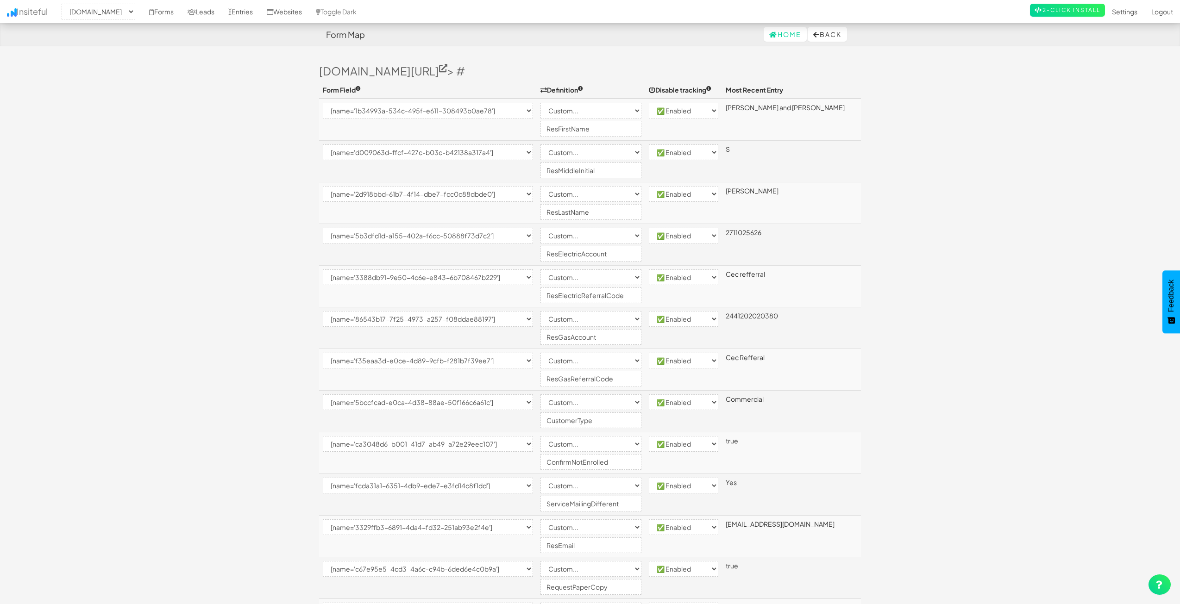
select select "custom"
select select "enabled"
select select "[name='c13d2809-f3fc-4438-b688-0691cf4ba63a']"
select select "custom"
select select "enabled"
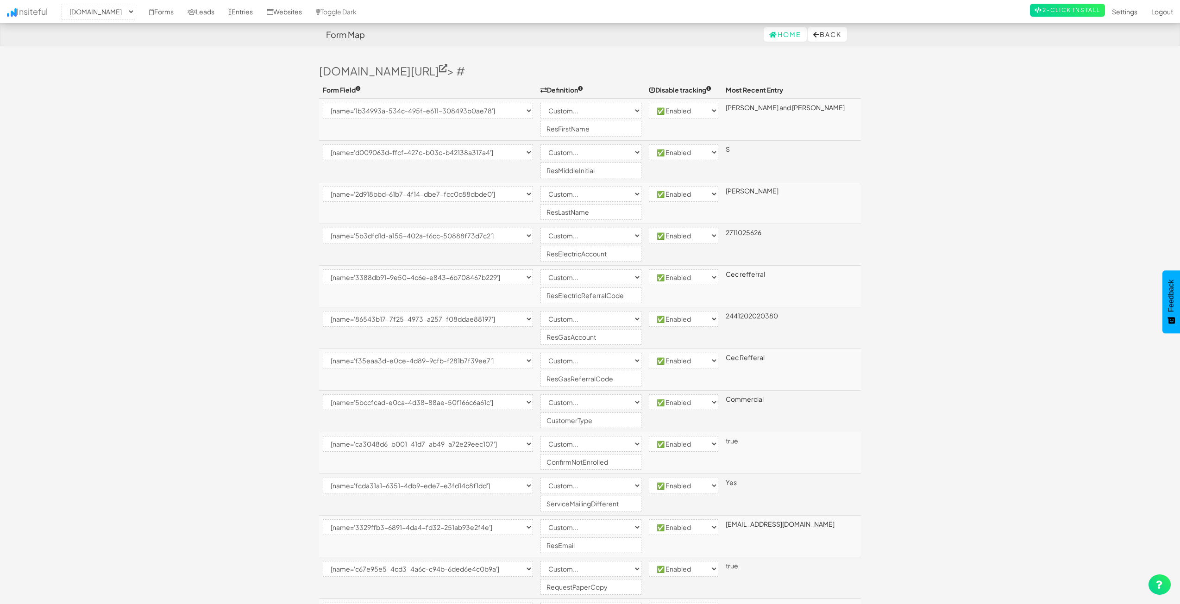
select select "[name='67225cb4-ed27-424f-c233-4be0c5af28cc']"
select select "custom"
select select "enabled"
select select "[name='8ba1eaa0-c708-426e-9ff0-c2fbc23b020f']"
select select "custom"
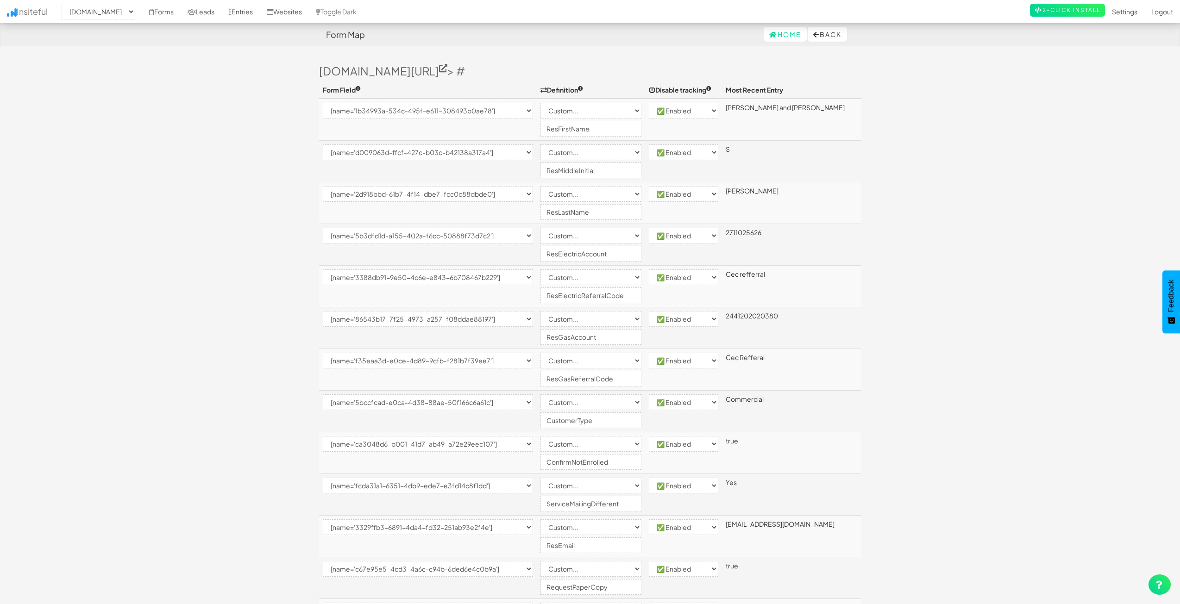
select select "enabled"
select select "[name='0904271b-1b92-4cb7-c7d9-013cd268a002']"
select select "custom"
select select "enabled"
select select "[name='73f0d7e7-54a5-4c00-ad4c-f16f0ea0af4c']"
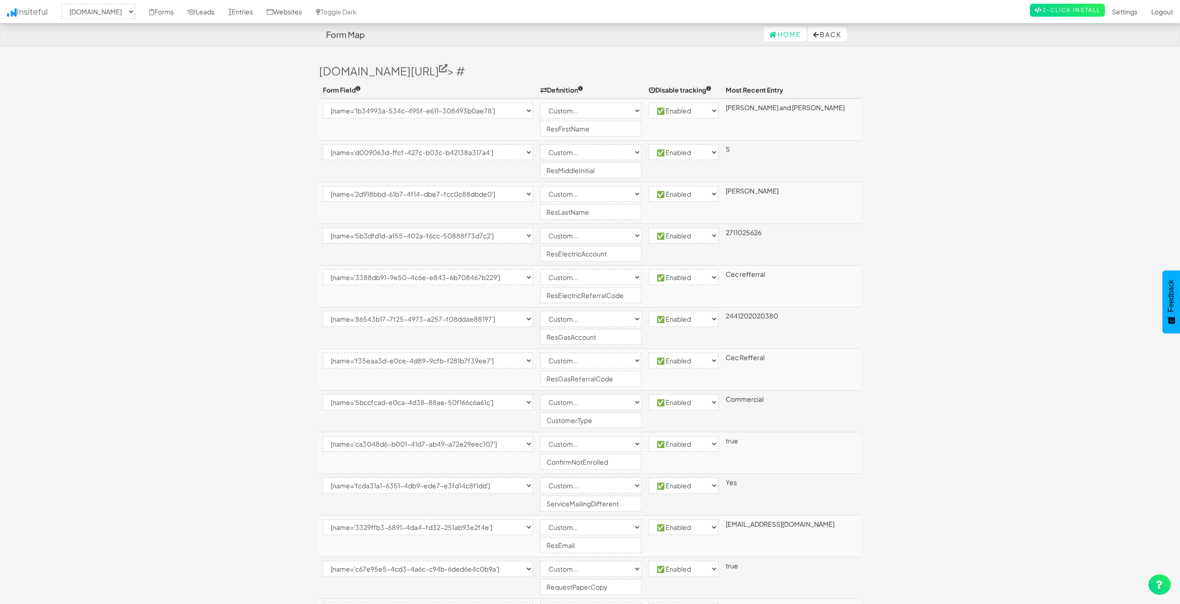
select select "custom"
select select "enabled"
select select "[name='4c8d73ab-bae9-48a2-bf06-afb3c53bd0d0']"
select select "custom"
select select "enabled"
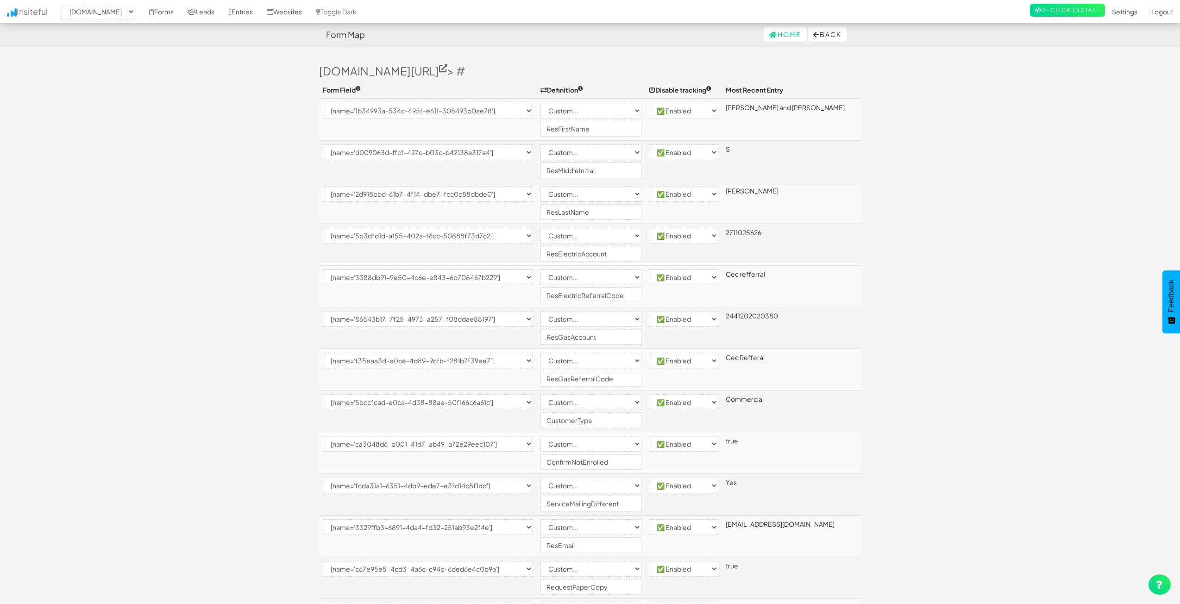
select select "[name='5b0e84cd-3cab-4cd5-e2a6-6d71df71b8d5']"
select select "enabled"
select select "[name='401782dd-afea-4582-8bde-2c307a431179']"
select select "custom"
select select "enabled"
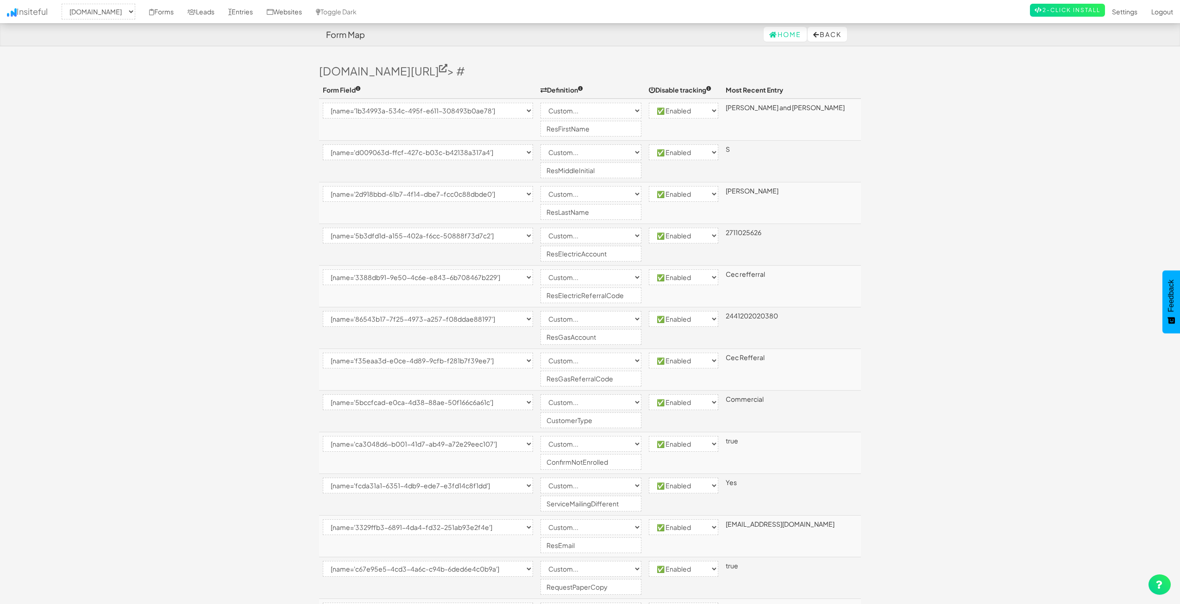
select select "[name='__next']"
select select "enabled"
click at [371, 118] on select "-- None -- [name='1b34993a-534c-495f-e611-308493b0ae78'] [name='d009063d-ffcf-4…" at bounding box center [428, 111] width 210 height 16
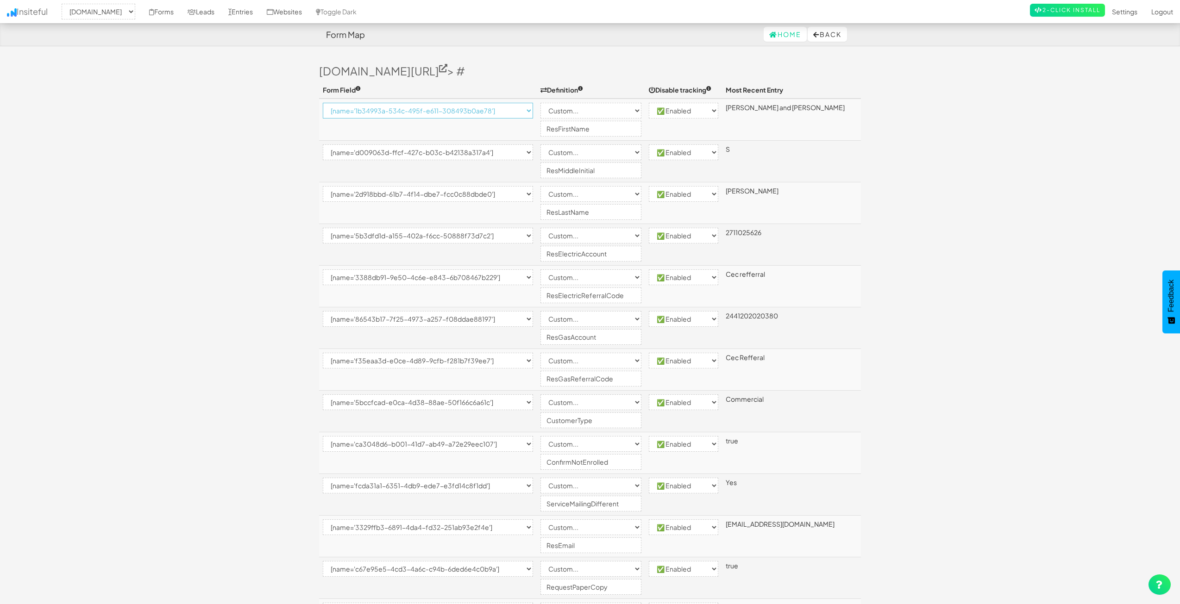
click at [371, 118] on select "-- None -- [name='1b34993a-534c-495f-e611-308493b0ae78'] [name='d009063d-ffcf-4…" at bounding box center [428, 111] width 210 height 16
click at [354, 113] on select "-- None -- [name='1b34993a-534c-495f-e611-308493b0ae78'] [name='d009063d-ffcf-4…" at bounding box center [428, 111] width 210 height 16
click at [359, 110] on select "-- None -- [name='1b34993a-534c-495f-e611-308493b0ae78'] [name='d009063d-ffcf-4…" at bounding box center [428, 111] width 210 height 16
click at [359, 113] on select "-- None -- [name='1b34993a-534c-495f-e611-308493b0ae78'] [name='d009063d-ffcf-4…" at bounding box center [428, 111] width 210 height 16
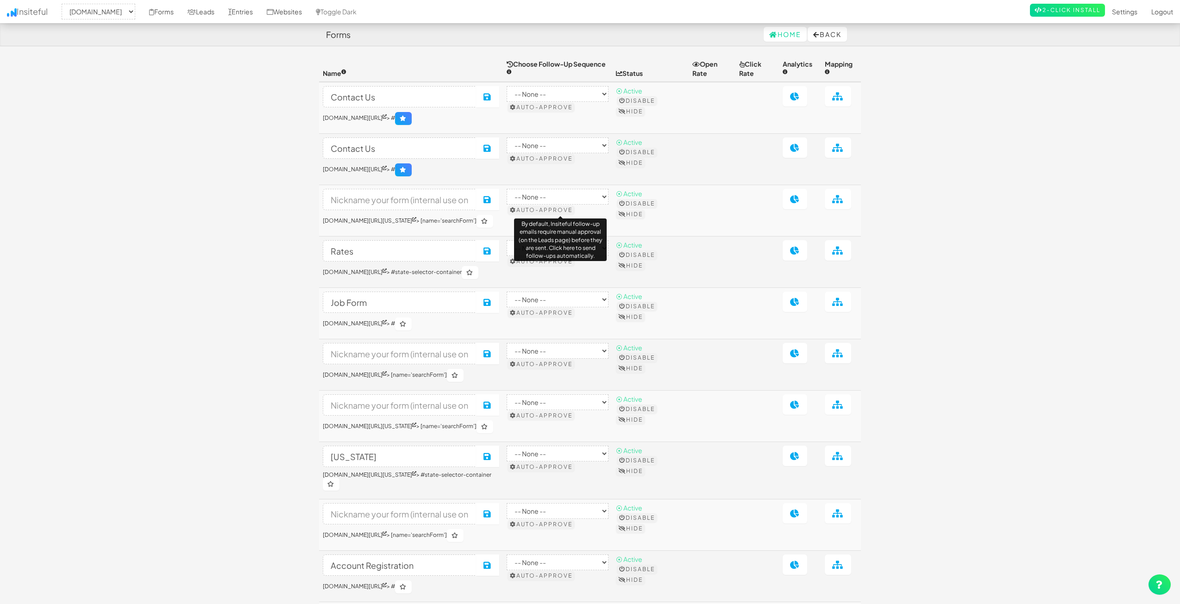
select select "2362"
click at [221, 12] on link "Leads" at bounding box center [201, 11] width 41 height 23
click at [260, 11] on link "Entries" at bounding box center [240, 11] width 38 height 23
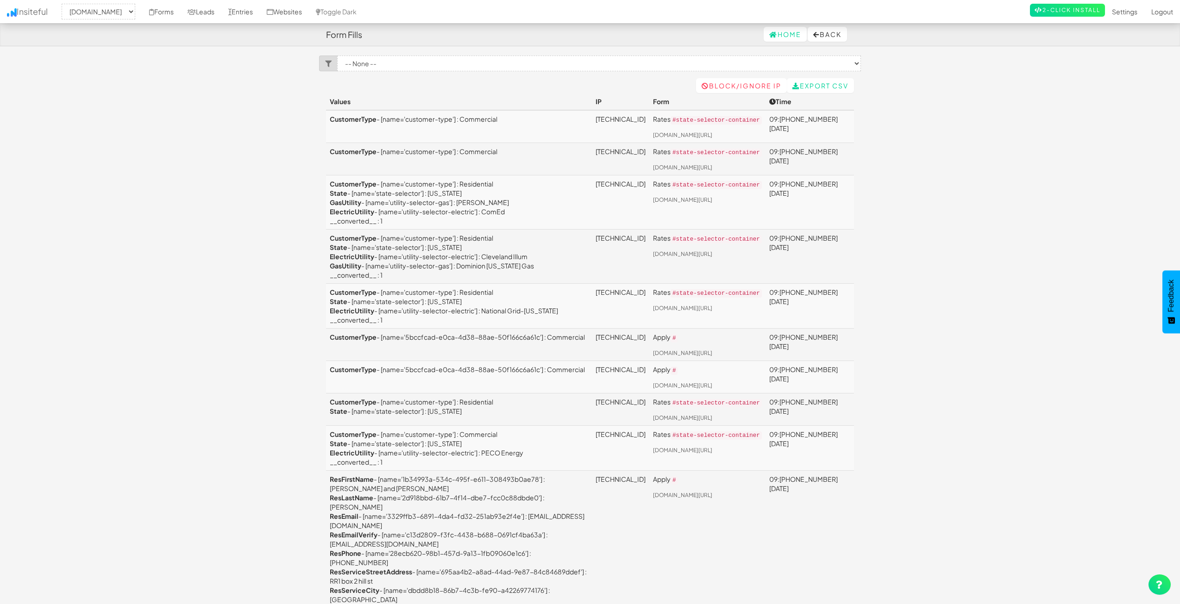
select select "2362"
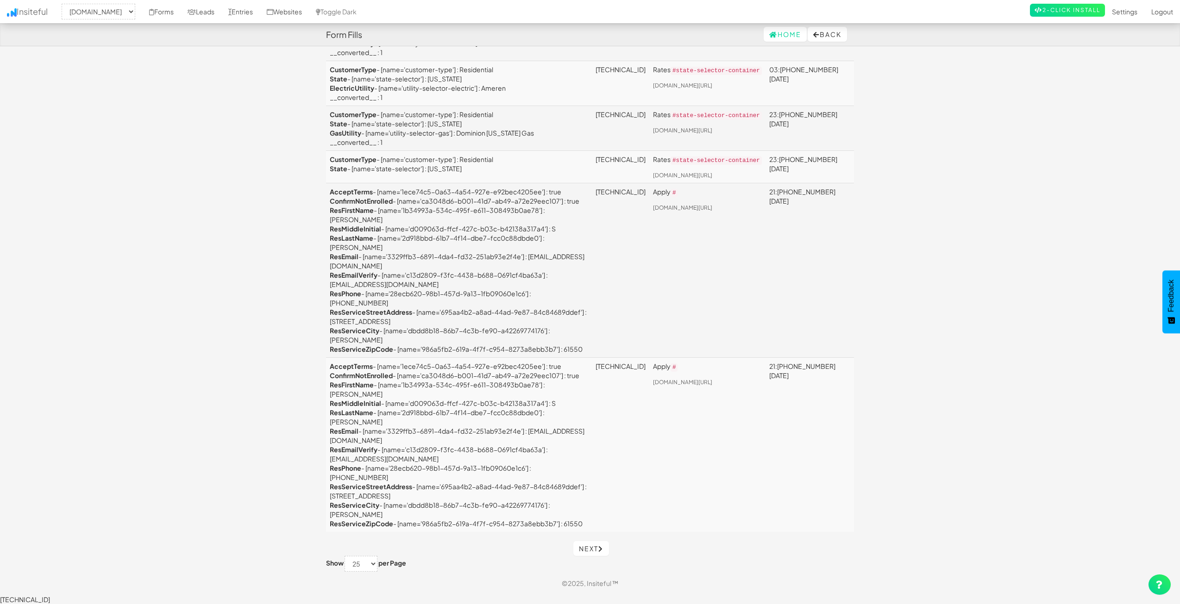
scroll to position [1313, 0]
click at [605, 568] on form "Show 10 25 50 75 100 per Page" at bounding box center [590, 564] width 528 height 16
click at [603, 552] on icon at bounding box center [600, 549] width 5 height 6
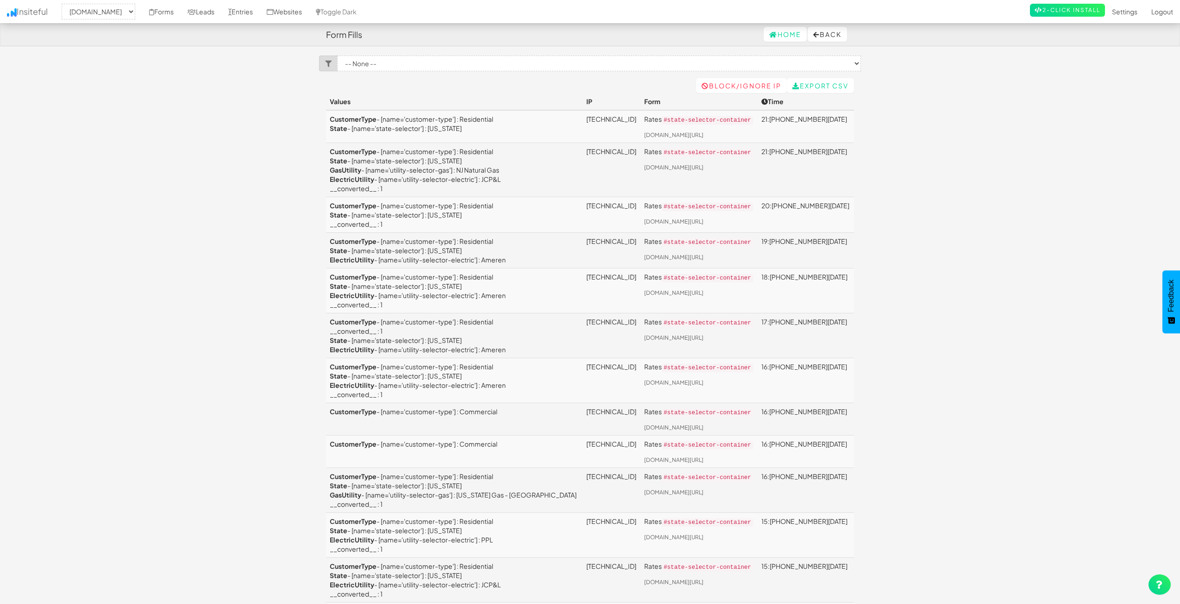
select select "2362"
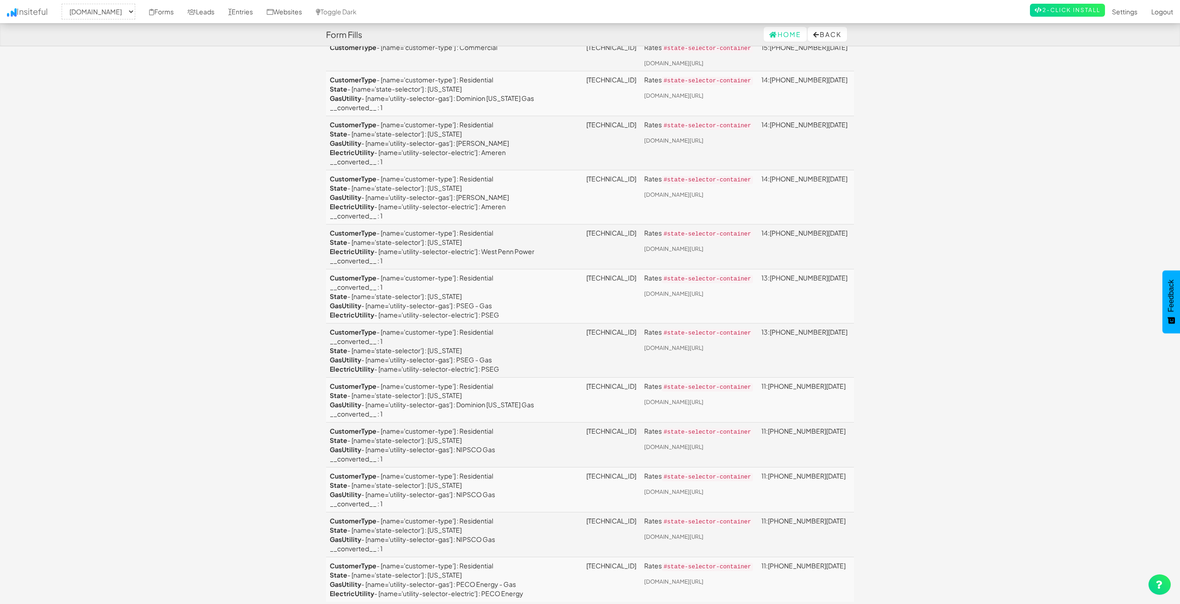
scroll to position [813, 0]
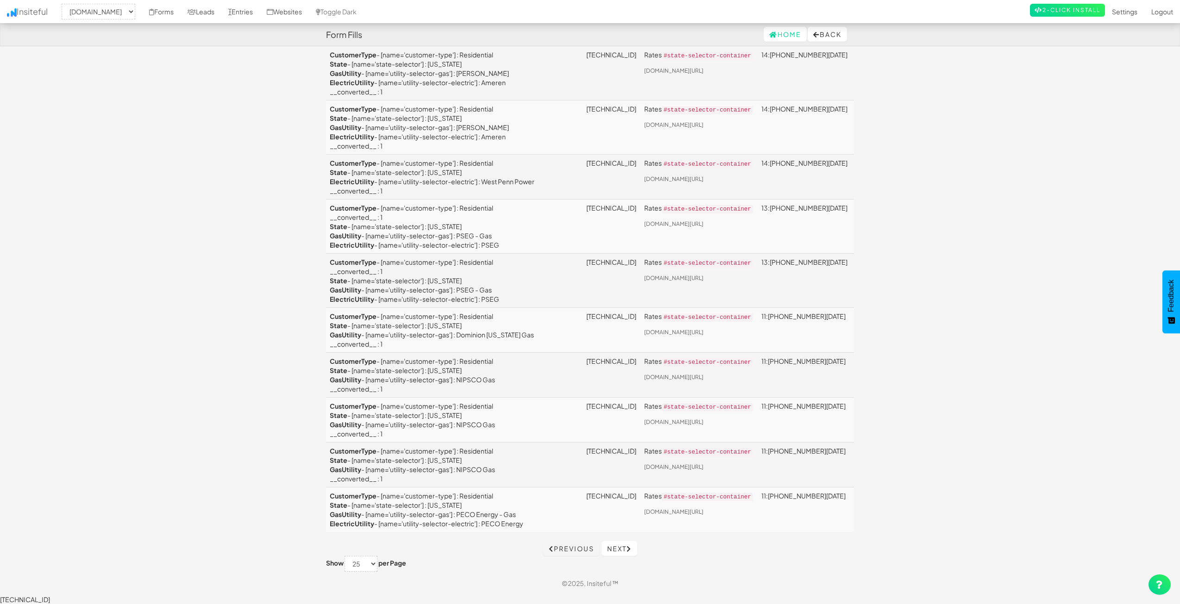
click at [617, 556] on link "Next" at bounding box center [619, 548] width 36 height 15
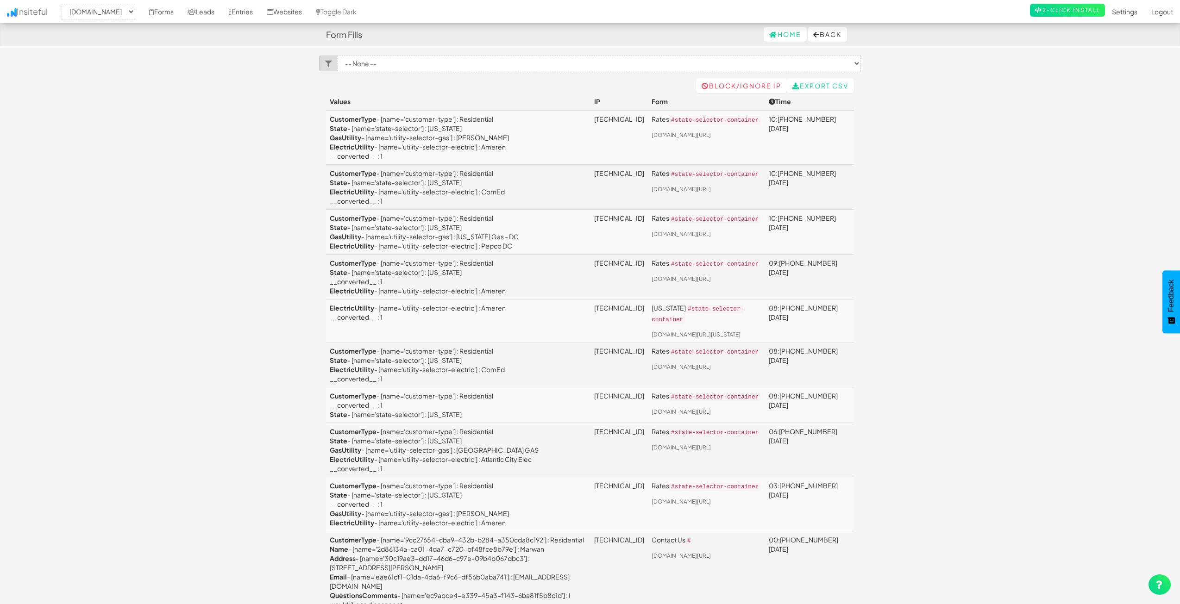
select select "2362"
